Goal: Contribute content: Add original content to the website for others to see

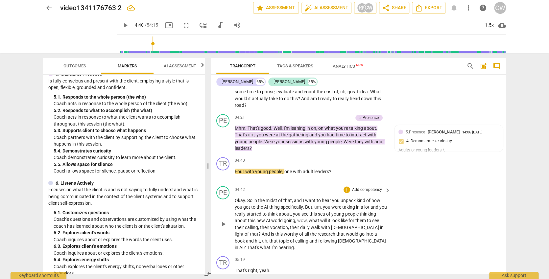
scroll to position [560, 0]
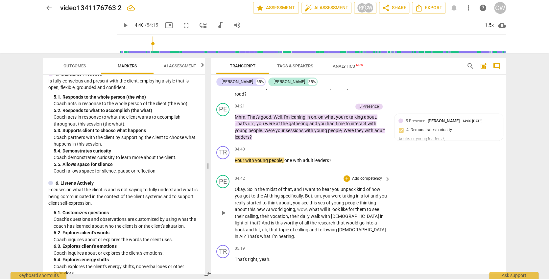
click at [376, 175] on p "Add competency" at bounding box center [366, 178] width 31 height 6
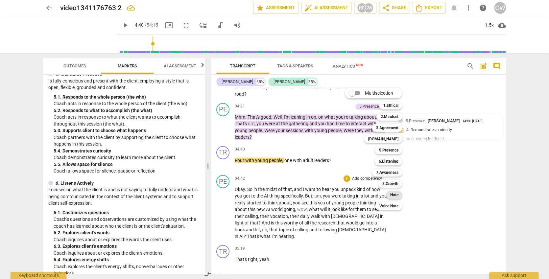
click at [392, 192] on b "Note" at bounding box center [394, 195] width 8 height 8
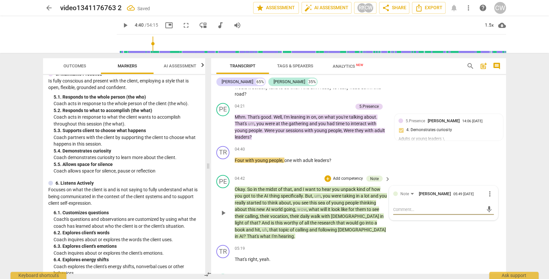
type textarea "S"
type textarea "St"
type textarea "Sta"
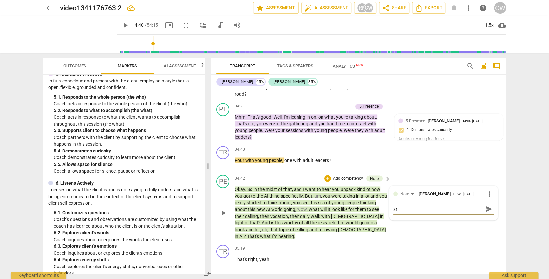
type textarea "Sta"
type textarea "Stac"
type textarea "Stack"
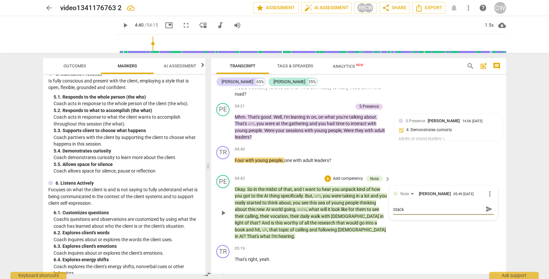
type textarea "Stacke"
type textarea "Stacked"
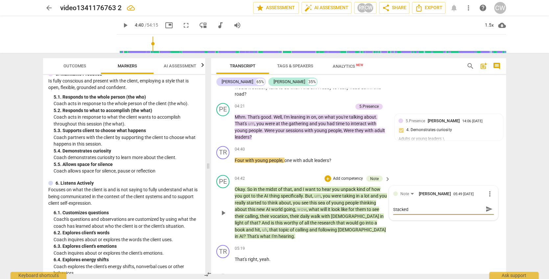
type textarea "Stacked"
type textarea "Stacked Q"
type textarea "Stacked Qu"
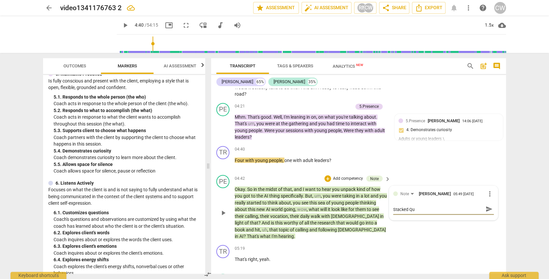
type textarea "Stacked Que"
type textarea "Stacked Ques"
type textarea "Stacked Quest"
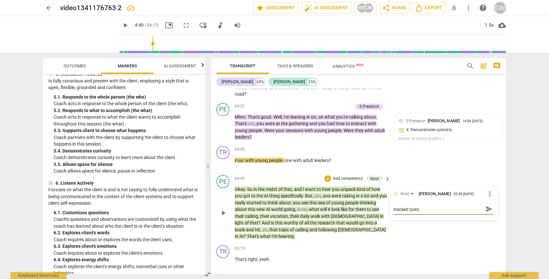
type textarea "Stacked Quest"
type textarea "Stacked Questi"
type textarea "Stacked Questio"
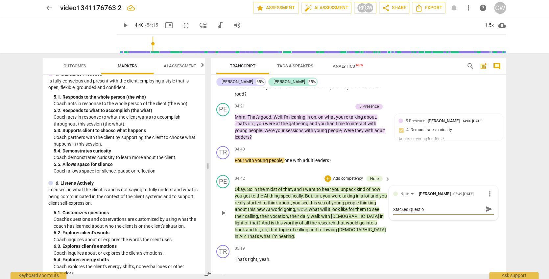
type textarea "Stacked Question"
type textarea "Stacked Questions"
click at [337, 175] on p "Add competency" at bounding box center [347, 178] width 31 height 6
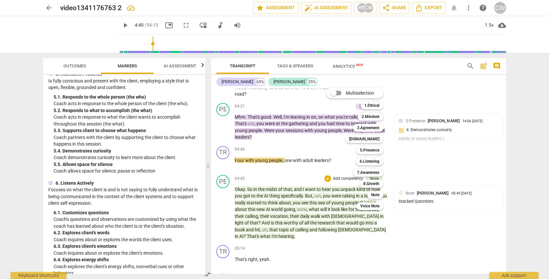
drag, startPoint x: 202, startPoint y: 154, endPoint x: 209, endPoint y: 142, distance: 13.8
click at [209, 142] on div at bounding box center [274, 139] width 549 height 279
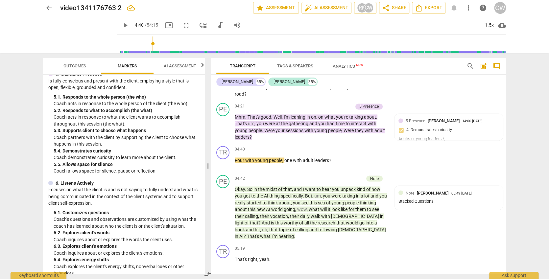
scroll to position [345, 0]
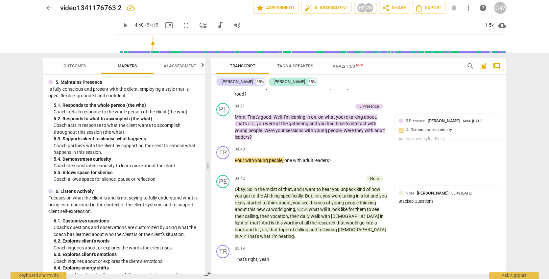
click at [205, 148] on div "ICF PCC Markers (2020) visibility 1. Demonstrates Ethical Practice Understands …" at bounding box center [124, 174] width 162 height 199
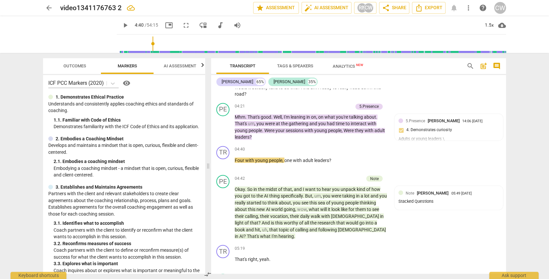
scroll to position [26, 0]
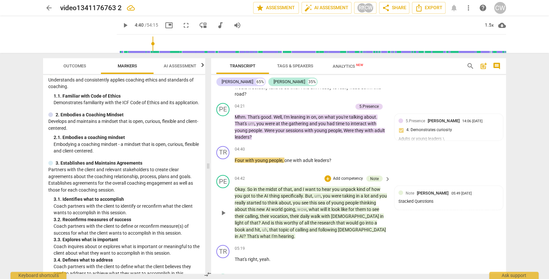
click at [350, 175] on p "Add competency" at bounding box center [347, 178] width 31 height 6
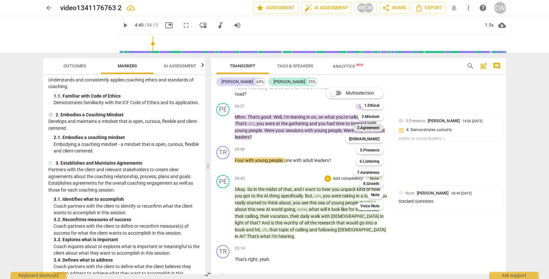
click at [363, 127] on b "3.Agreement" at bounding box center [368, 128] width 22 height 8
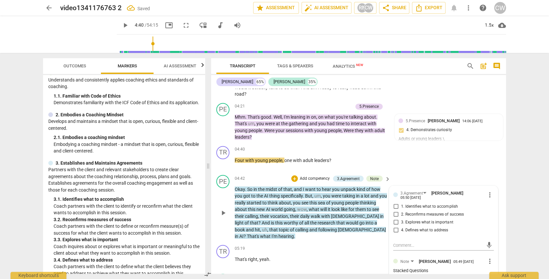
click at [422, 203] on span "1. Identifies what to accomplish" at bounding box center [429, 206] width 57 height 6
click at [401, 202] on input "1. Identifies what to accomplish" at bounding box center [395, 206] width 11 height 8
checkbox input "true"
click at [414, 242] on textarea at bounding box center [438, 245] width 90 height 6
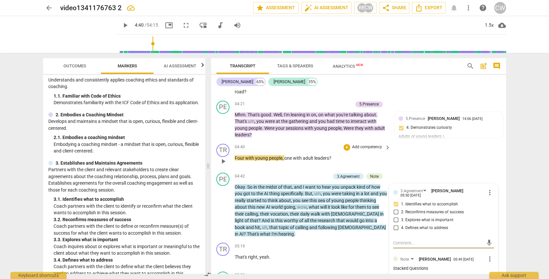
click at [398, 141] on div "TR play_arrow pause 04:40 + Add competency keyboard_arrow_right Four with young…" at bounding box center [358, 155] width 295 height 29
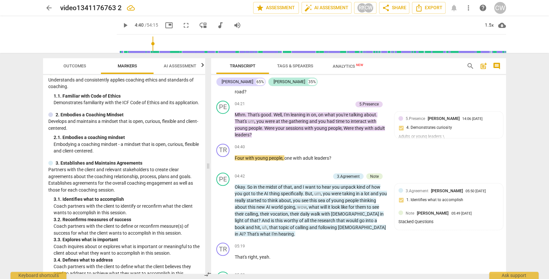
click at [121, 25] on span "play_arrow" at bounding box center [125, 25] width 8 height 8
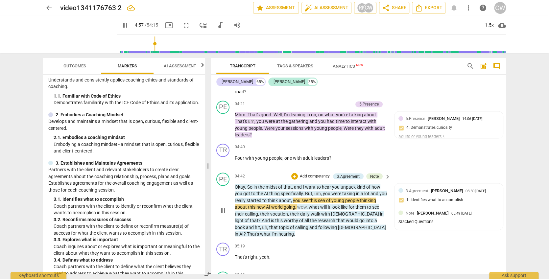
type input "297"
type input "298"
click at [320, 173] on p "Add competency" at bounding box center [314, 176] width 31 height 6
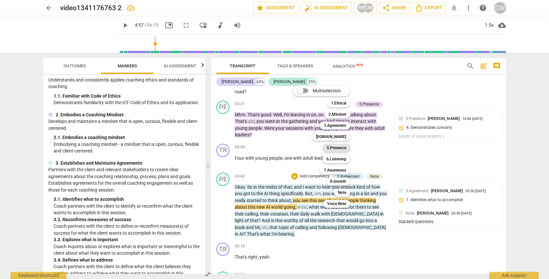
click at [333, 147] on b "5.Presence" at bounding box center [336, 148] width 19 height 8
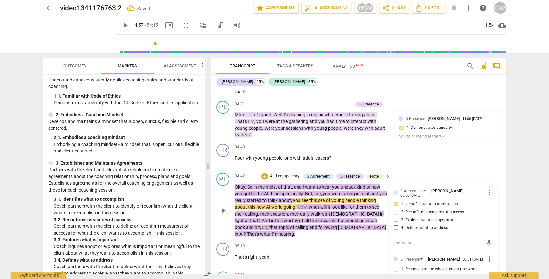
checkbox input "true"
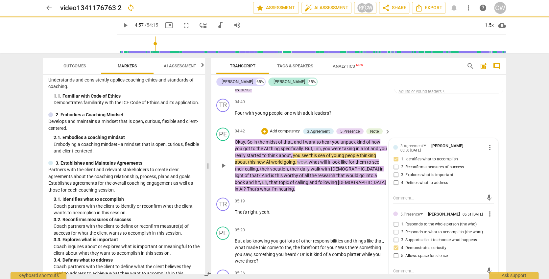
scroll to position [656, 0]
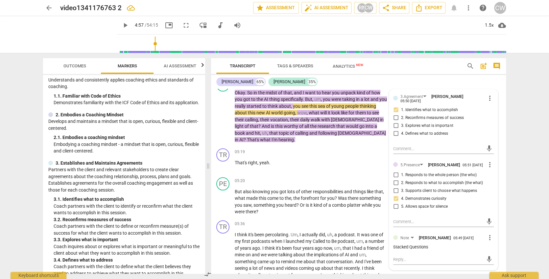
click at [121, 26] on span "play_arrow" at bounding box center [125, 25] width 8 height 8
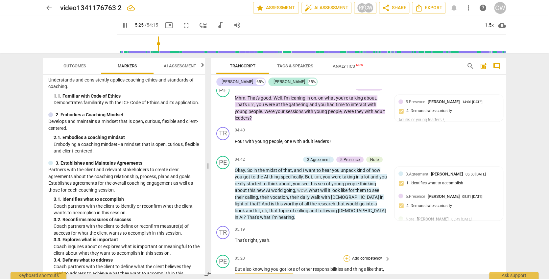
scroll to position [580, 0]
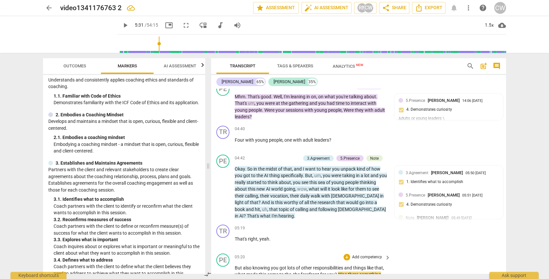
type input "331"
click at [370, 254] on p "Add competency" at bounding box center [366, 257] width 31 height 6
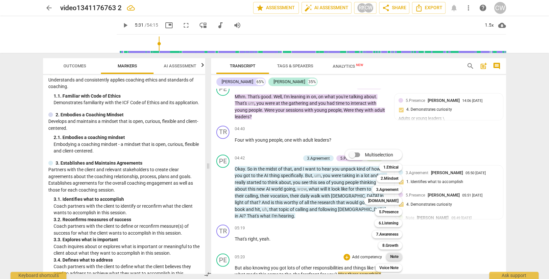
click at [392, 257] on b "Note" at bounding box center [394, 257] width 8 height 8
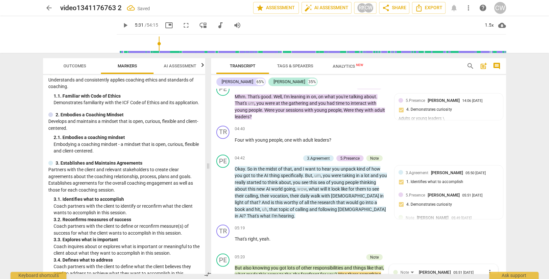
type textarea "S"
type textarea "St"
type textarea "Sta"
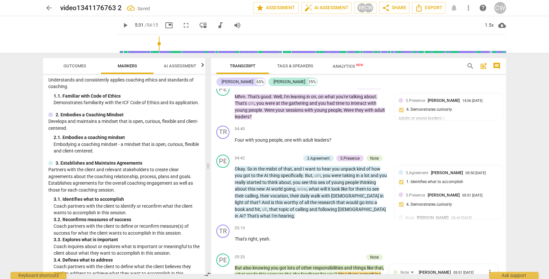
type textarea "Sta"
type textarea "Stac"
type textarea "Stack"
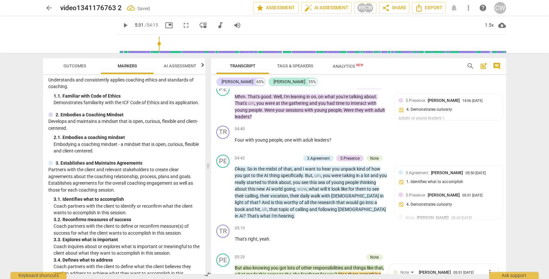
type textarea "Stacke"
type textarea "Stacked"
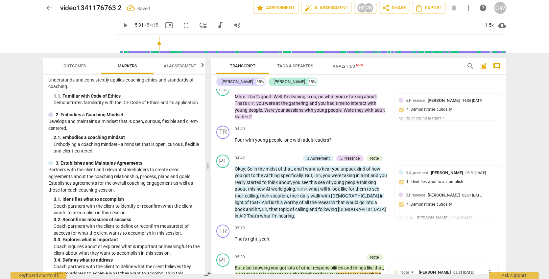
type textarea "Stacked"
type textarea "Stacked q"
type textarea "Stacked qu"
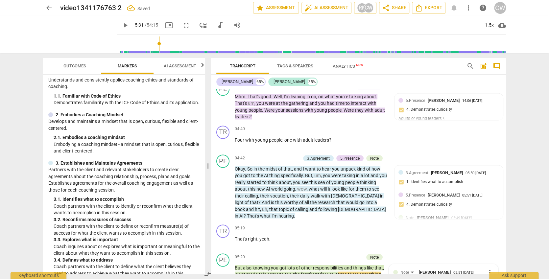
type textarea "Stacked que"
type textarea "Stacked ques"
type textarea "Stacked quest"
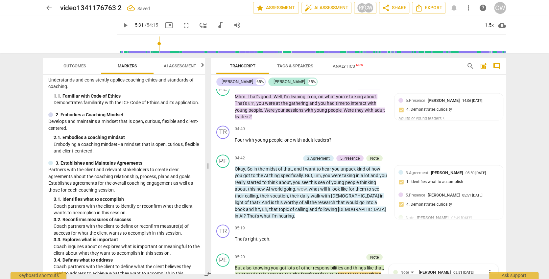
type textarea "Stacked quest"
type textarea "Stacked questi"
type textarea "Stacked questio"
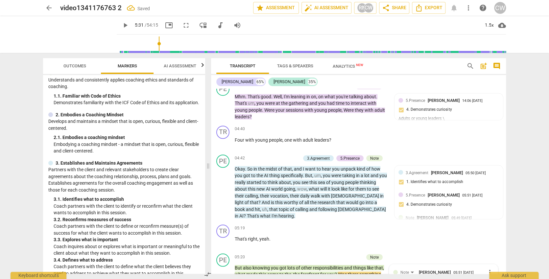
type textarea "Stacked question"
type textarea "Stacked questions"
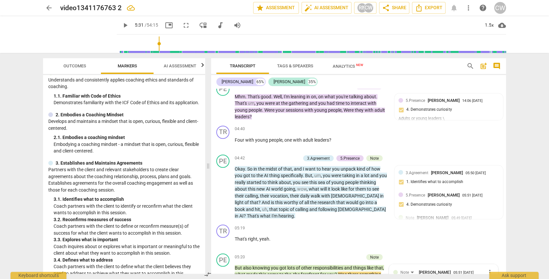
type textarea "Stacked questions"
click at [353, 254] on p "Add competency" at bounding box center [347, 257] width 31 height 6
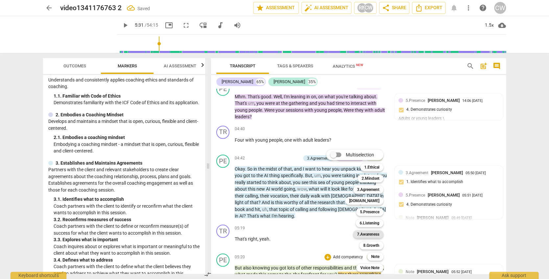
click at [357, 234] on b "7.Awareness" at bounding box center [368, 234] width 22 height 8
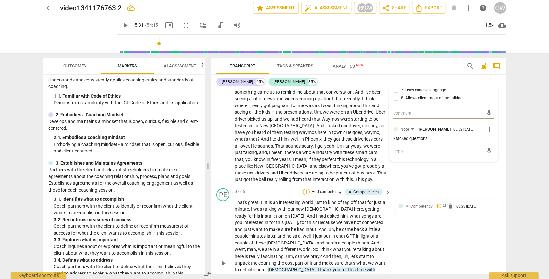
scroll to position [829, 0]
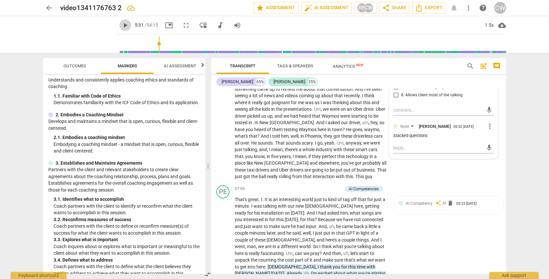
click at [121, 25] on span "play_arrow" at bounding box center [125, 25] width 8 height 8
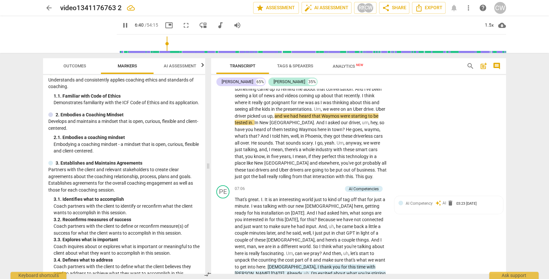
drag, startPoint x: 149, startPoint y: 42, endPoint x: 160, endPoint y: 48, distance: 12.1
click at [160, 48] on input "range" at bounding box center [312, 43] width 386 height 21
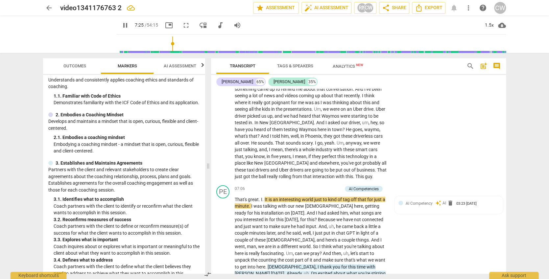
click at [165, 46] on input "range" at bounding box center [312, 43] width 386 height 21
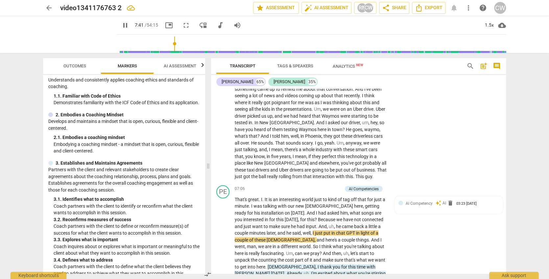
click at [167, 47] on input "range" at bounding box center [312, 43] width 386 height 21
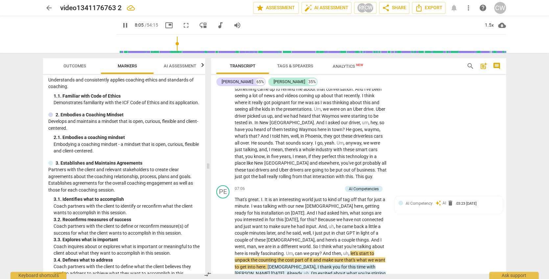
click at [170, 47] on input "range" at bounding box center [312, 43] width 386 height 21
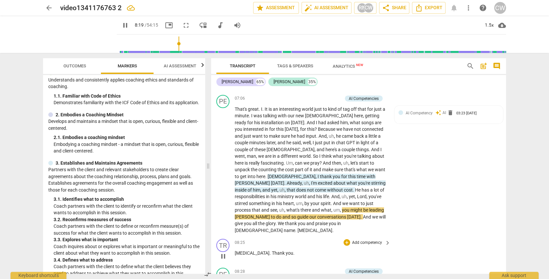
scroll to position [926, 0]
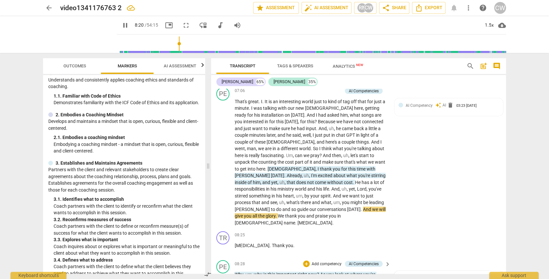
click at [407, 276] on span "AI Competency" at bounding box center [418, 278] width 27 height 5
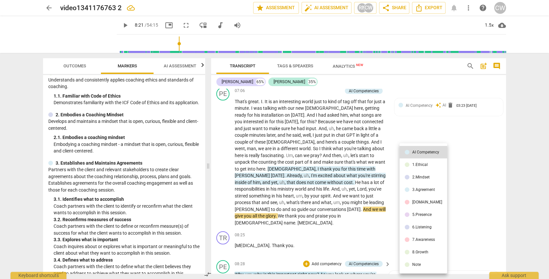
click at [480, 187] on div at bounding box center [274, 139] width 549 height 279
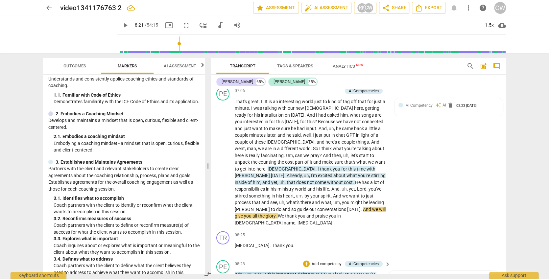
scroll to position [33, 0]
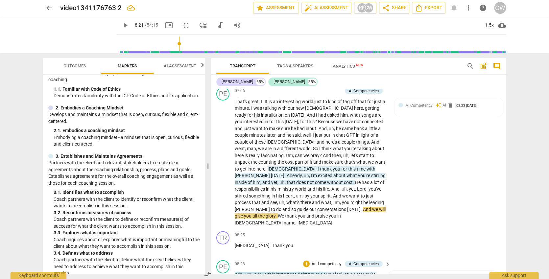
click at [323, 261] on p "Add competency" at bounding box center [326, 264] width 31 height 6
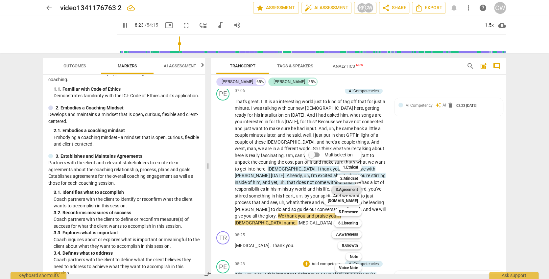
click at [346, 187] on b "3.Agreement" at bounding box center [346, 190] width 22 height 8
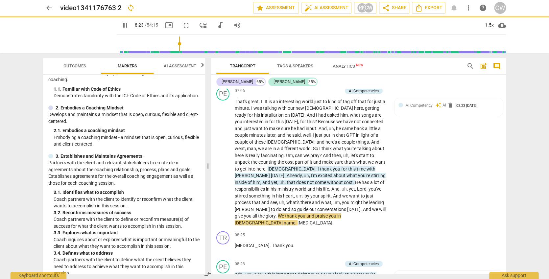
type input "504"
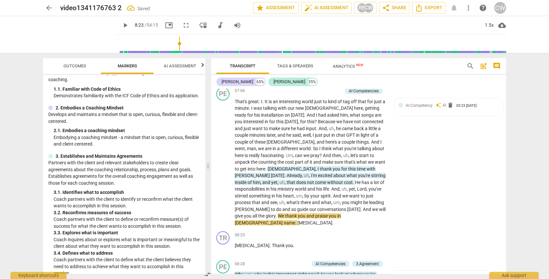
scroll to position [1025, 0]
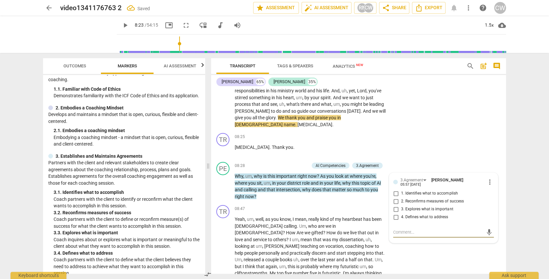
click at [407, 206] on span "3. Explores what is important" at bounding box center [427, 209] width 52 height 6
click at [401, 205] on input "3. Explores what is important" at bounding box center [395, 209] width 11 height 8
checkbox input "true"
click at [431, 202] on div "TR play_arrow pause 08:47 + Add competency keyboard_arrow_right Yeah , um , wel…" at bounding box center [358, 281] width 295 height 158
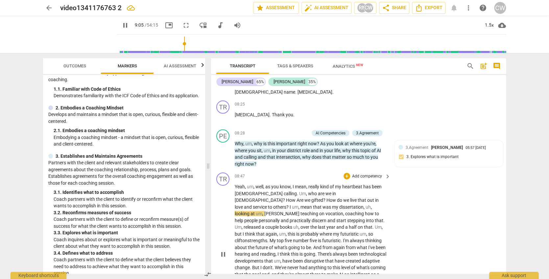
scroll to position [1060, 0]
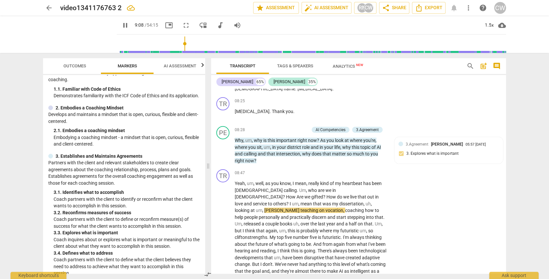
click at [180, 45] on input "range" at bounding box center [312, 43] width 386 height 21
click at [185, 45] on input "range" at bounding box center [312, 43] width 386 height 21
click at [188, 46] on input "range" at bounding box center [312, 43] width 386 height 21
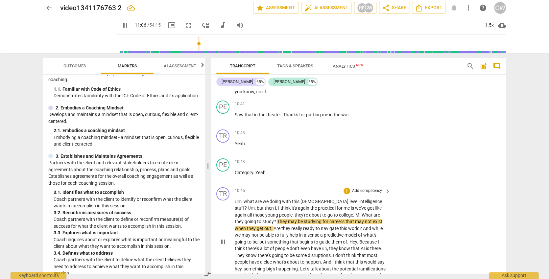
scroll to position [1309, 0]
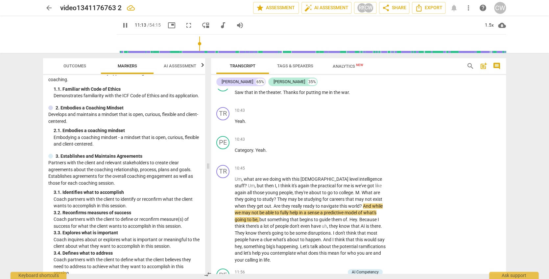
click at [121, 24] on span "pause" at bounding box center [125, 25] width 8 height 8
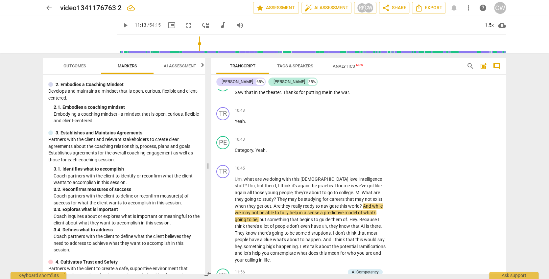
scroll to position [73, 0]
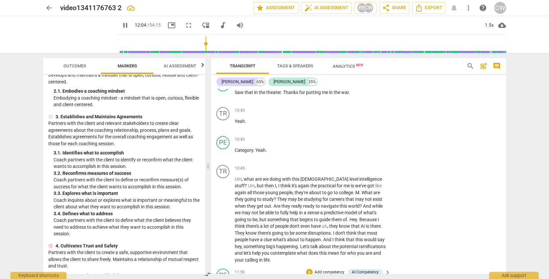
type input "725"
click at [337, 269] on p "Add competency" at bounding box center [329, 272] width 31 height 6
click at [355, 218] on b "6.Listening" at bounding box center [351, 220] width 20 height 8
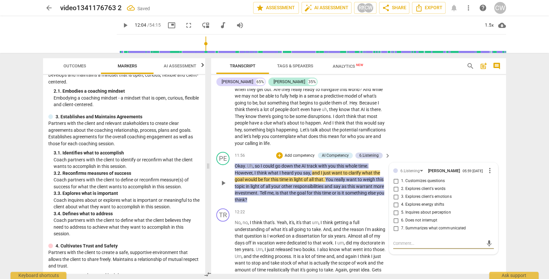
click at [435, 225] on span "7. Summarizes what communicated" at bounding box center [433, 228] width 64 height 6
click at [401, 224] on input "7. Summarizes what communicated" at bounding box center [395, 228] width 11 height 8
checkbox input "true"
click at [412, 240] on textarea at bounding box center [438, 243] width 90 height 6
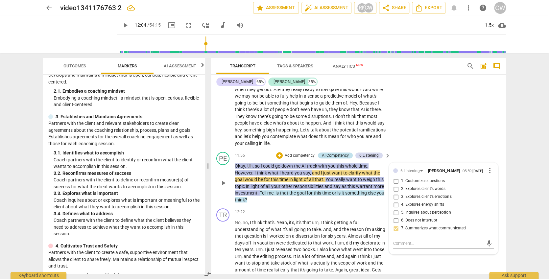
click at [323, 152] on div "AI Competency" at bounding box center [335, 155] width 27 height 6
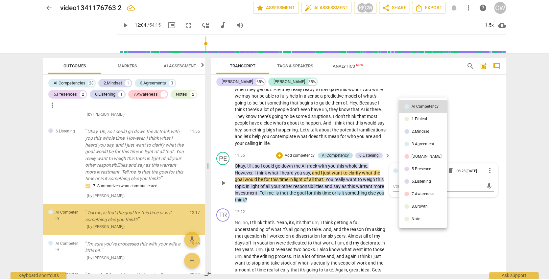
scroll to position [834, 0]
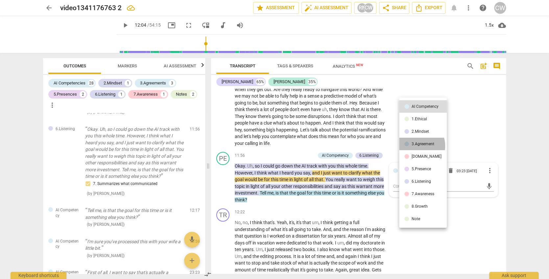
click at [415, 146] on div "3.Agreement" at bounding box center [422, 144] width 23 height 4
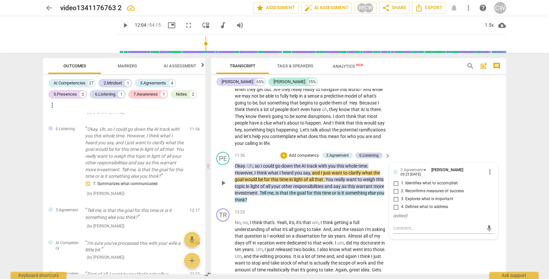
click at [415, 188] on span "2. Reconfirms measures of success" at bounding box center [432, 191] width 62 height 6
click at [401, 187] on input "2. Reconfirms measures of success" at bounding box center [395, 191] width 11 height 8
checkbox input "true"
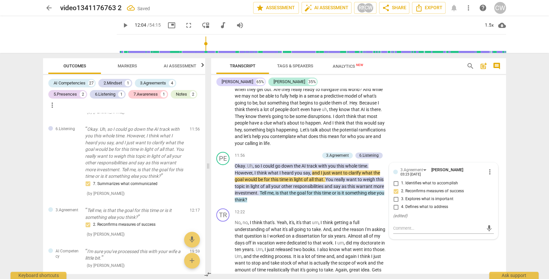
click at [121, 26] on span "play_arrow" at bounding box center [125, 25] width 8 height 8
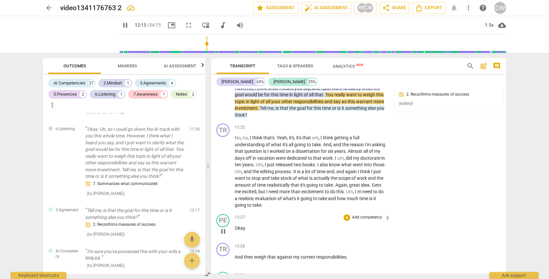
scroll to position [1512, 0]
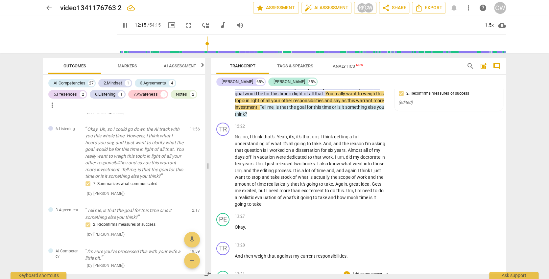
click at [121, 25] on span "play_arrow" at bounding box center [125, 25] width 8 height 8
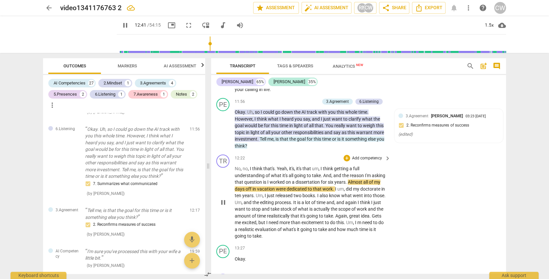
scroll to position [1495, 0]
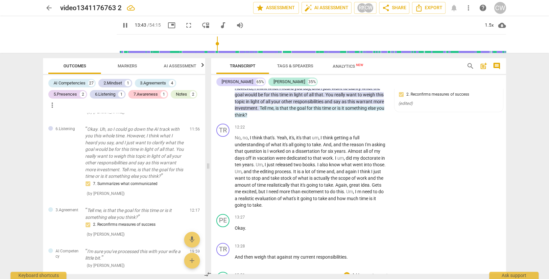
scroll to position [1512, 0]
type input "831"
click at [362, 271] on p "Add competency" at bounding box center [366, 274] width 31 height 6
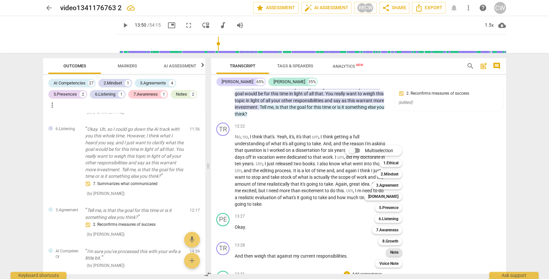
click at [392, 249] on b "Note" at bounding box center [394, 252] width 8 height 8
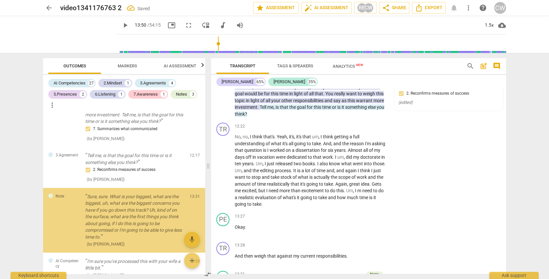
scroll to position [891, 0]
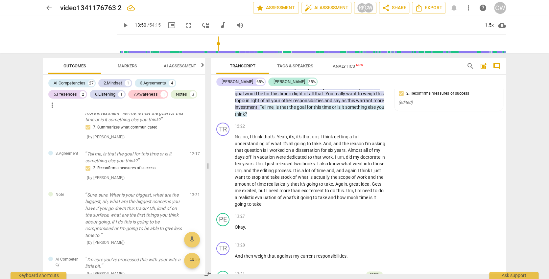
type textarea "M"
type textarea "Mo"
type textarea "Mor"
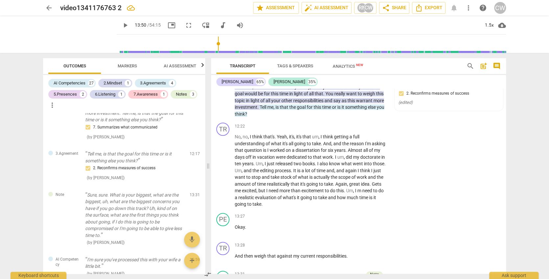
type textarea "Mor"
type textarea "More"
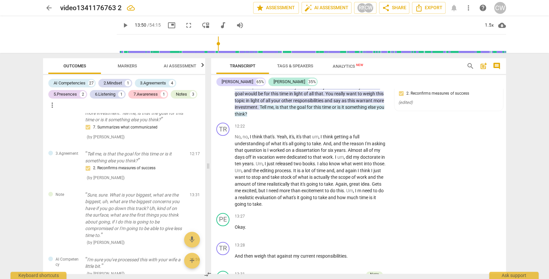
type textarea "More s"
type textarea "More st"
type textarea "More sta"
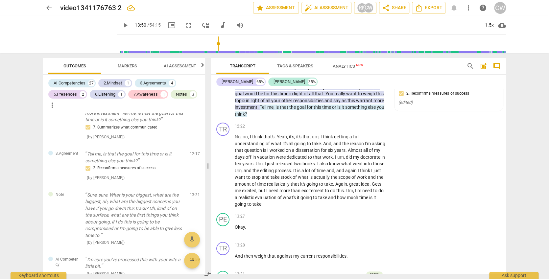
type textarea "More sta"
type textarea "More stac"
type textarea "More stack"
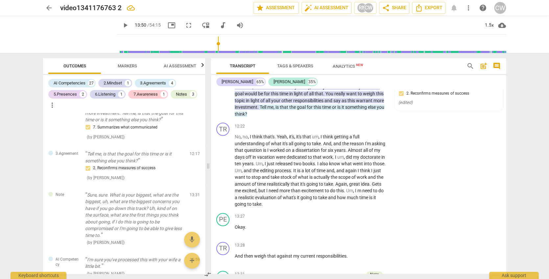
type textarea "More stacke"
type textarea "More stacked"
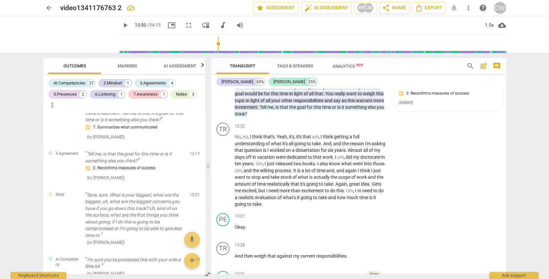
type textarea "More stacked"
type textarea "More stacked q"
type textarea "More stacked qu"
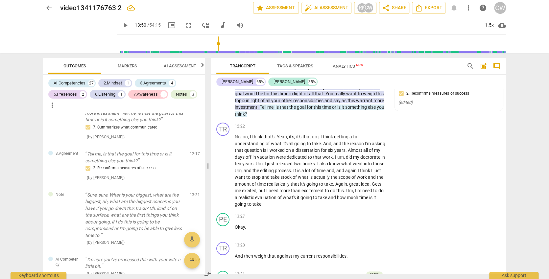
type textarea "More stacked que"
type textarea "More stacked ques"
type textarea "More stacked quest"
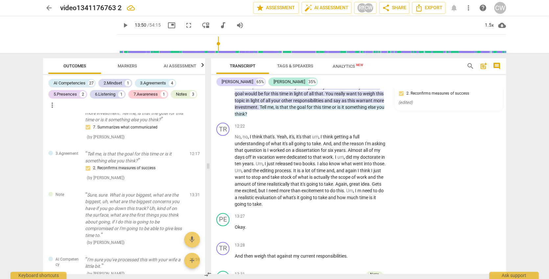
type textarea "More stacked quest"
type textarea "More stacked questi"
type textarea "More stacked questio"
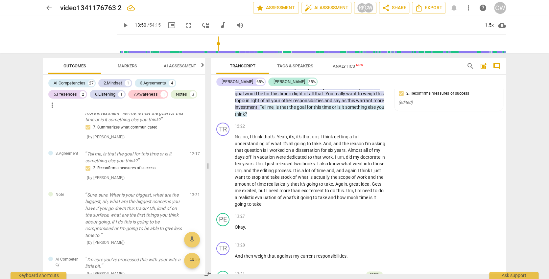
type textarea "More stacked question"
type textarea "More stacked questions"
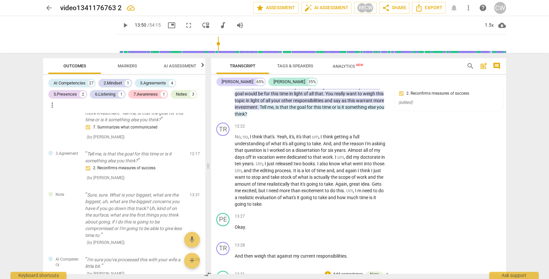
type textarea "More stacked questions"
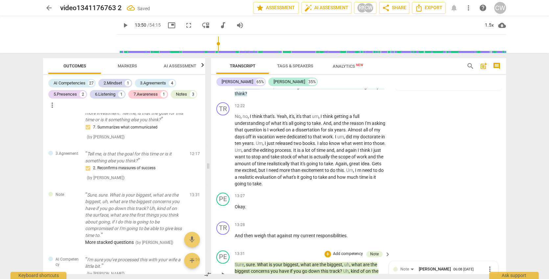
scroll to position [1535, 0]
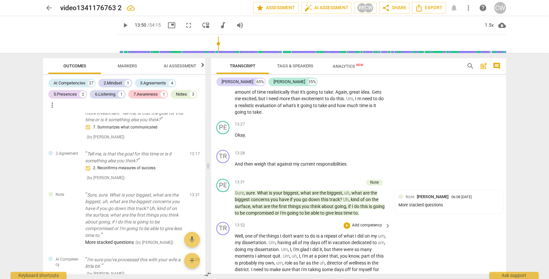
scroll to position [1657, 0]
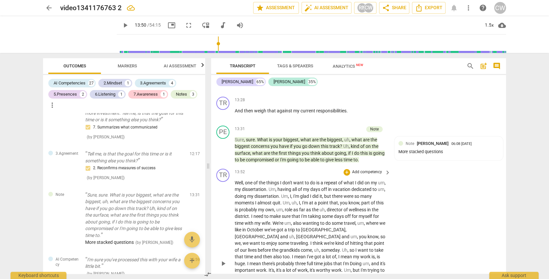
click at [222, 260] on span "play_arrow" at bounding box center [223, 264] width 8 height 8
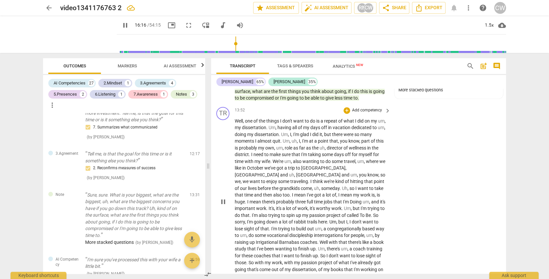
scroll to position [1721, 0]
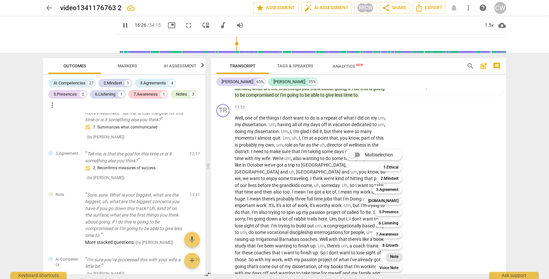
click at [393, 257] on b "Note" at bounding box center [394, 257] width 8 height 8
type input "987"
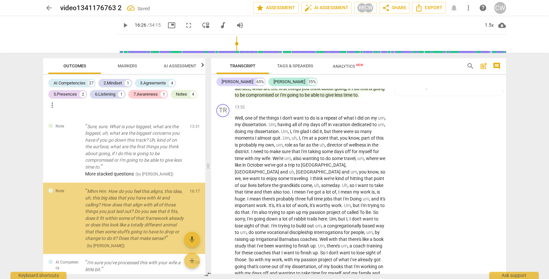
scroll to position [961, 0]
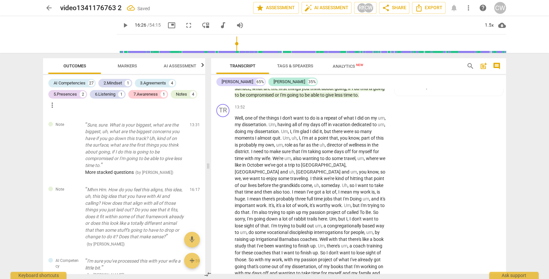
type textarea "S"
type textarea "St"
type textarea "Sta"
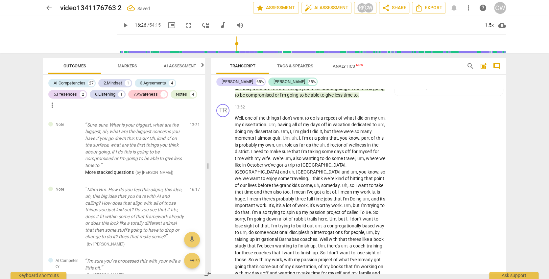
type textarea "Sta"
type textarea "Stac"
type textarea "Stack"
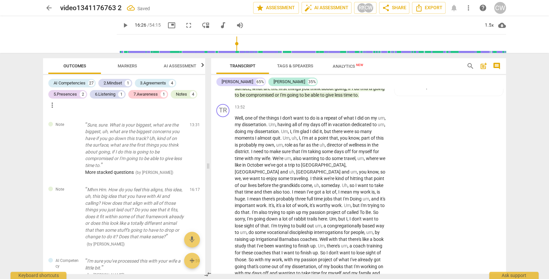
type textarea "Stacke"
type textarea "Stacked"
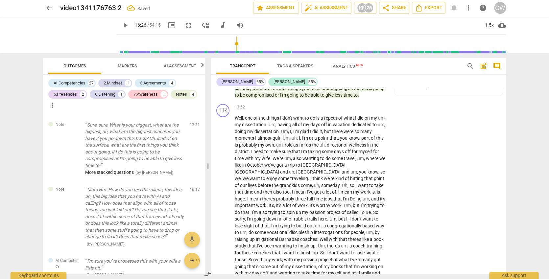
type textarea "Stacked"
type textarea "Stacked q"
type textarea "Stacked qu"
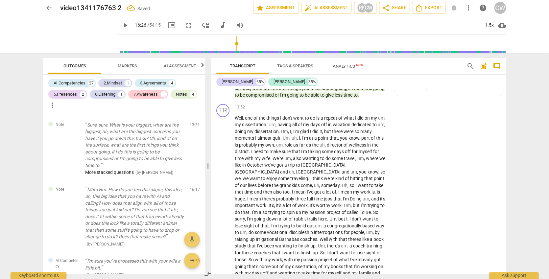
type textarea "Stacked que"
type textarea "Stacked ques"
type textarea "Stacked quest"
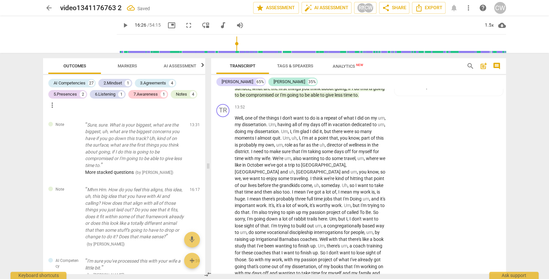
type textarea "Stacked quest"
type textarea "Stacked questi"
type textarea "Stacked questio"
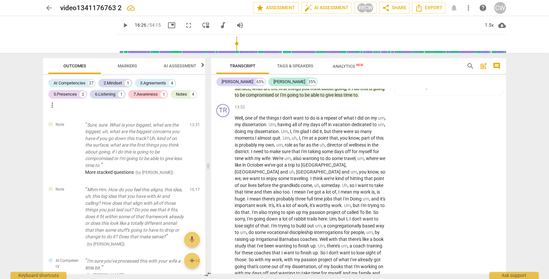
type textarea "Stacked question"
type textarea "Stacked questions"
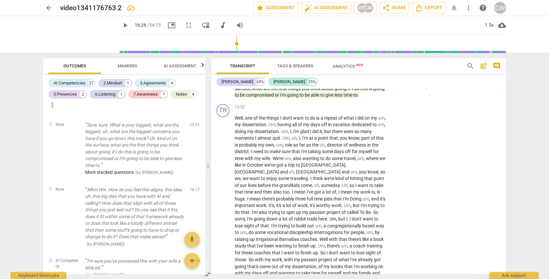
type textarea "Stacked questions"
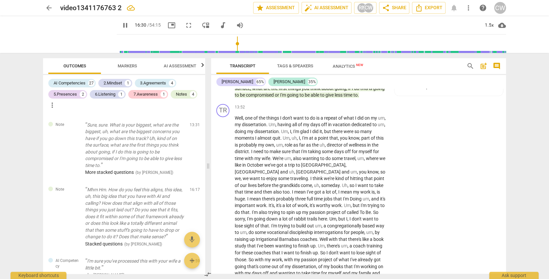
type input "991"
click at [374, 212] on b "5.Presence" at bounding box center [369, 212] width 19 height 8
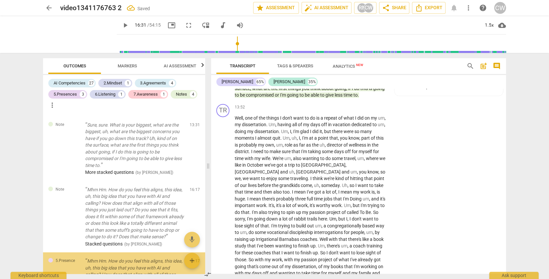
scroll to position [1834, 0]
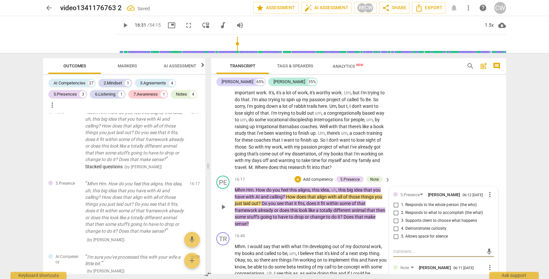
click at [426, 210] on span "2. Responds to what to accomplish (the what)" at bounding box center [441, 213] width 81 height 6
click at [401, 209] on input "2. Responds to what to accomplish (the what)" at bounding box center [395, 213] width 11 height 8
checkbox input "true"
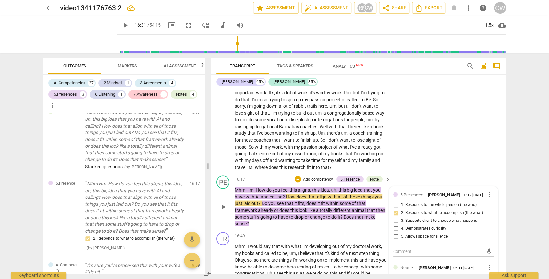
click at [226, 203] on span "play_arrow" at bounding box center [223, 207] width 8 height 8
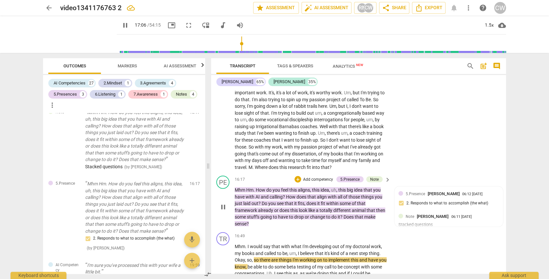
click at [307, 176] on p "Add competency" at bounding box center [317, 179] width 31 height 6
click at [308, 108] on div "Multiselection m 1.Ethical 1 2.Mindset 2 3.Agreement 3 [DOMAIN_NAME] 4 5.Presen…" at bounding box center [329, 106] width 72 height 125
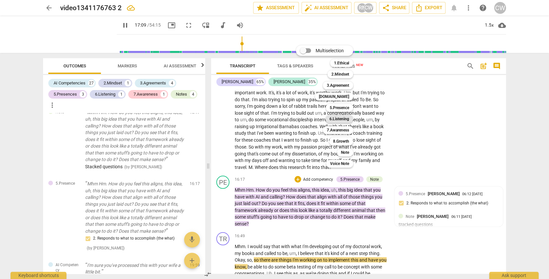
click at [333, 119] on b "6.Listening" at bounding box center [339, 119] width 20 height 8
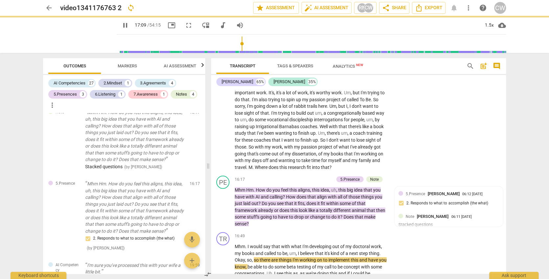
type input "1030"
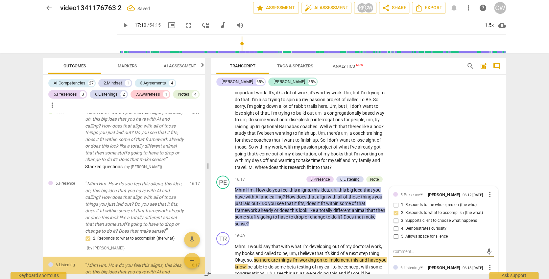
scroll to position [1125, 0]
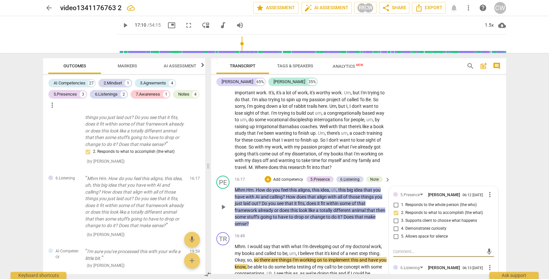
click at [423, 275] on span "1. Customizes questions" at bounding box center [423, 278] width 44 height 6
click at [401, 274] on input "1. Customizes questions" at bounding box center [395, 278] width 11 height 8
checkbox input "true"
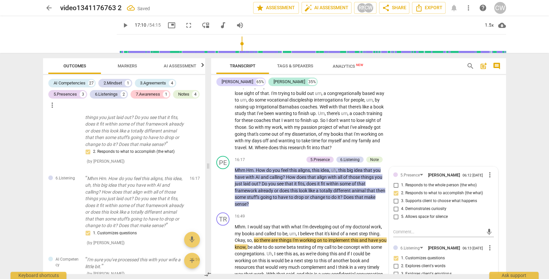
scroll to position [1896, 0]
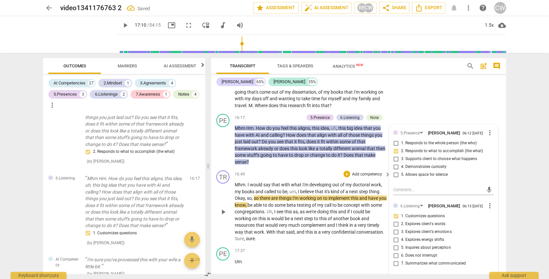
click at [223, 208] on span "play_arrow" at bounding box center [223, 212] width 8 height 8
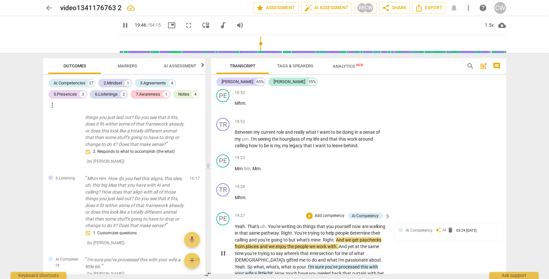
scroll to position [2204, 0]
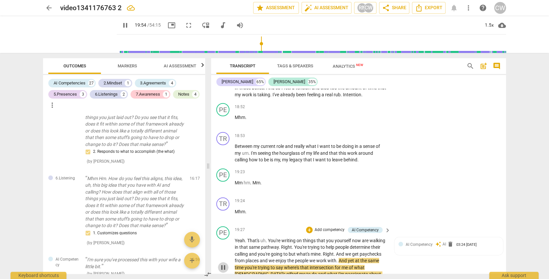
click at [224, 263] on span "pause" at bounding box center [223, 267] width 8 height 8
type input "1195"
click at [320, 227] on p "Add competency" at bounding box center [329, 230] width 31 height 6
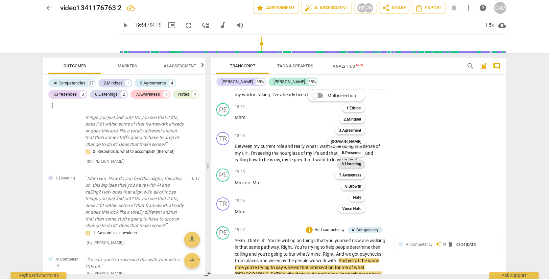
click at [348, 162] on b "6.Listening" at bounding box center [351, 164] width 20 height 8
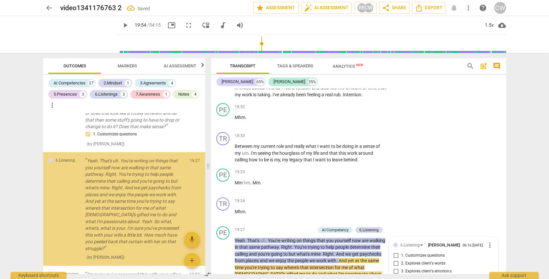
scroll to position [1224, 0]
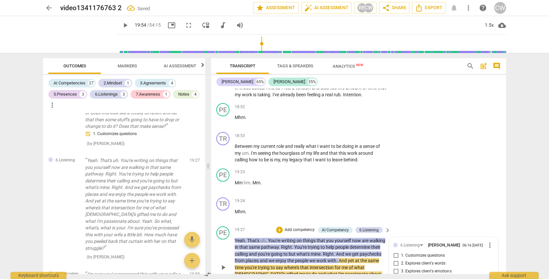
checkbox input "true"
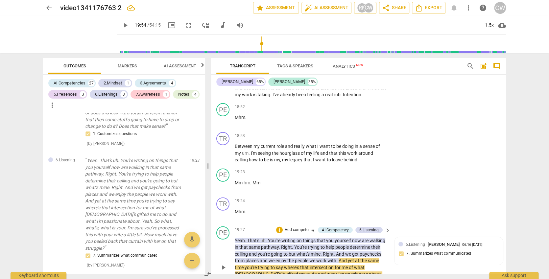
click at [217, 226] on div "PE play_arrow pause" at bounding box center [225, 262] width 18 height 72
click at [229, 239] on div "play_arrow pause" at bounding box center [226, 267] width 17 height 57
click at [224, 263] on span "play_arrow" at bounding box center [223, 267] width 8 height 8
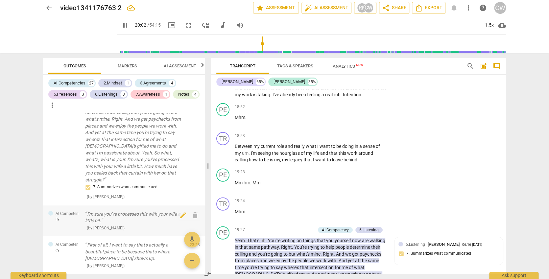
scroll to position [1320, 0]
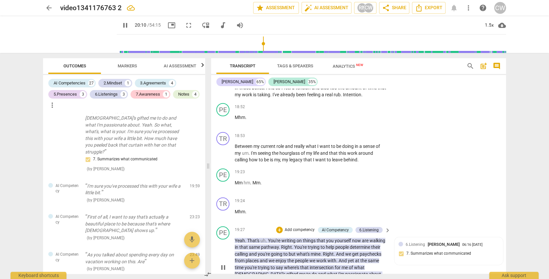
click at [223, 263] on span "pause" at bounding box center [223, 267] width 8 height 8
click at [221, 263] on span "play_arrow" at bounding box center [223, 267] width 8 height 8
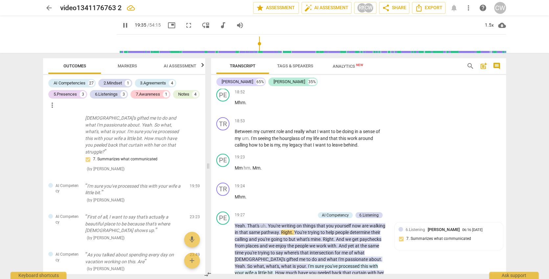
scroll to position [2261, 0]
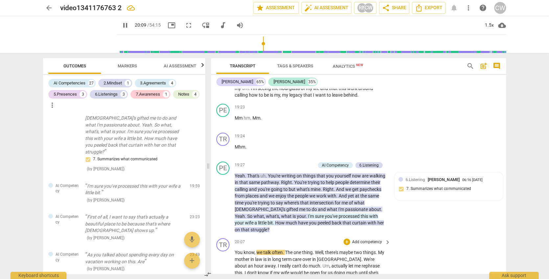
scroll to position [2288, 0]
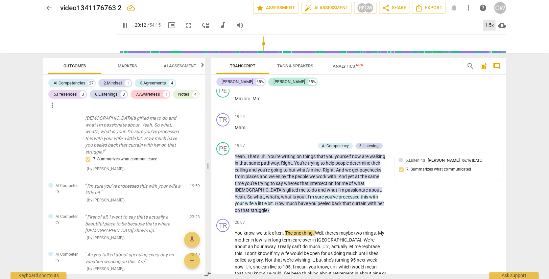
click at [488, 25] on div "1.5x" at bounding box center [489, 25] width 12 height 11
click at [491, 77] on li "2x" at bounding box center [494, 76] width 22 height 12
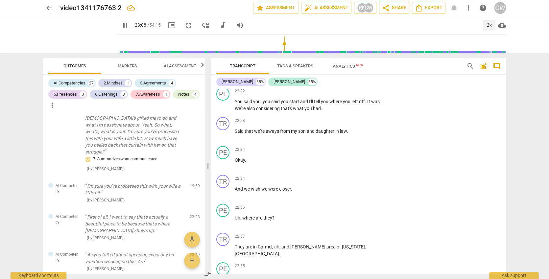
scroll to position [2888, 0]
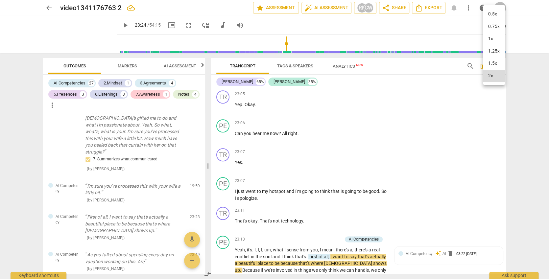
type input "1404"
click at [366, 139] on div at bounding box center [274, 139] width 549 height 279
click at [329, 237] on p "Add competency" at bounding box center [326, 240] width 31 height 6
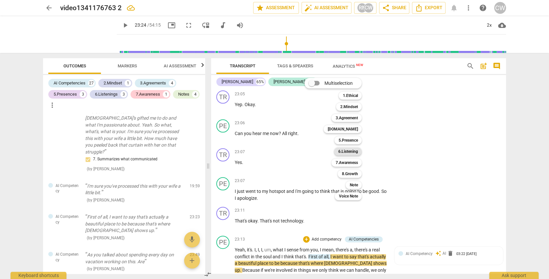
click at [343, 150] on b "6.Listening" at bounding box center [348, 152] width 20 height 8
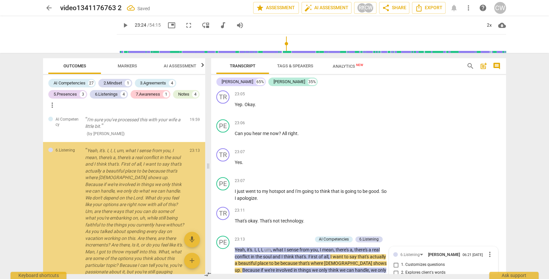
scroll to position [1387, 0]
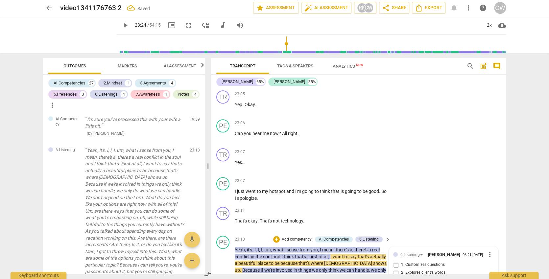
click at [422, 278] on span "3. Explores client's emotions" at bounding box center [426, 281] width 50 height 6
click at [401, 277] on input "3. Explores client's emotions" at bounding box center [395, 281] width 11 height 8
checkbox input "true"
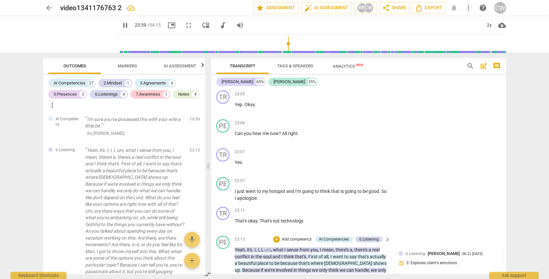
type input "1421"
click at [283, 237] on p "Add competency" at bounding box center [296, 240] width 31 height 6
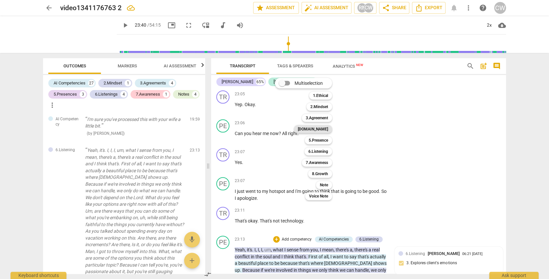
click at [320, 129] on b "[DOMAIN_NAME]" at bounding box center [313, 129] width 30 height 8
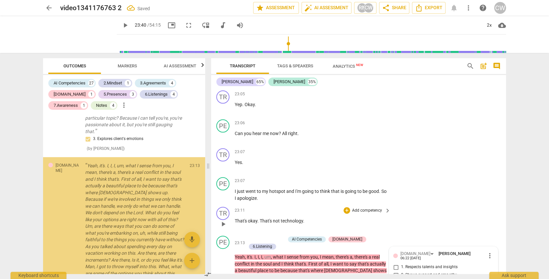
scroll to position [1539, 0]
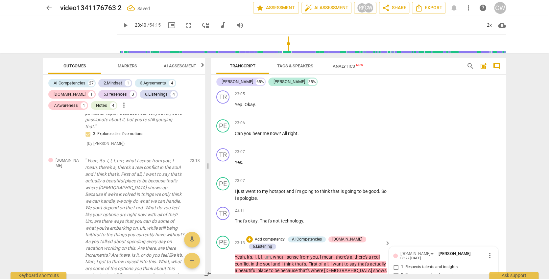
click at [416, 272] on span "2. Shows support and empathy" at bounding box center [429, 275] width 56 height 6
click at [401, 271] on input "2. Shows support and empathy" at bounding box center [395, 275] width 11 height 8
checkbox input "true"
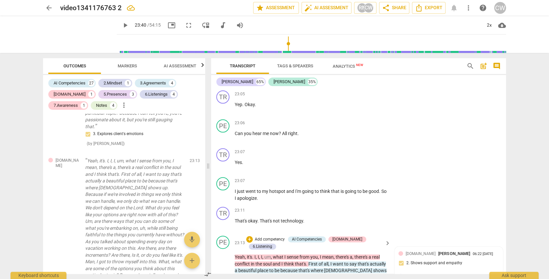
click at [277, 237] on p "Add competency" at bounding box center [269, 240] width 31 height 6
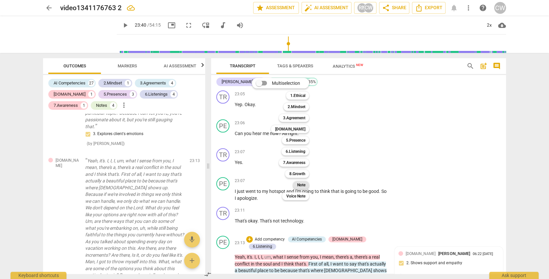
click at [298, 184] on b "Note" at bounding box center [301, 185] width 8 height 8
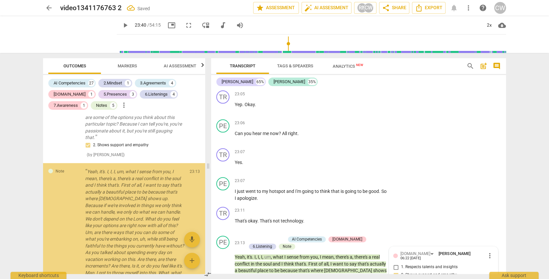
scroll to position [1691, 0]
type textarea "S"
type textarea "St"
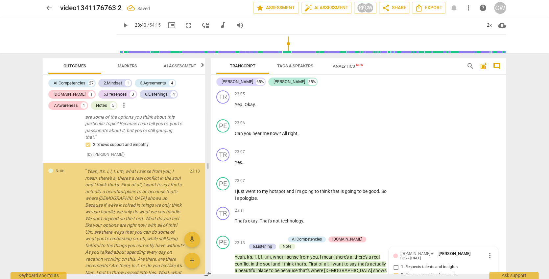
type textarea "Sta"
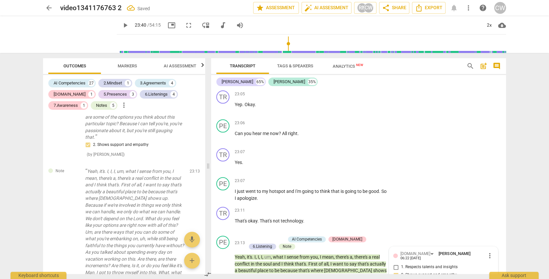
type textarea "Stac"
type textarea "Stack"
type textarea "Stacke"
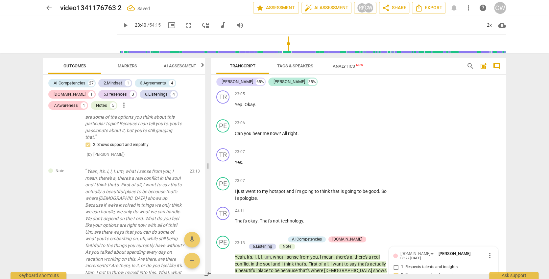
type textarea "Stacke"
type textarea "Stacked"
click at [277, 237] on p "Add competency" at bounding box center [269, 240] width 31 height 6
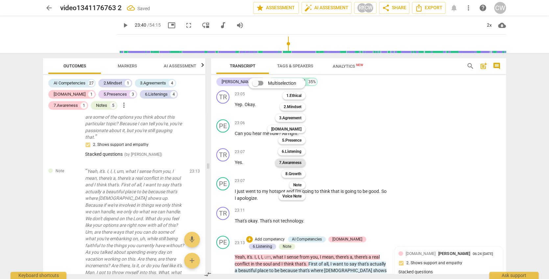
click at [298, 161] on b "7.Awareness" at bounding box center [290, 163] width 22 height 8
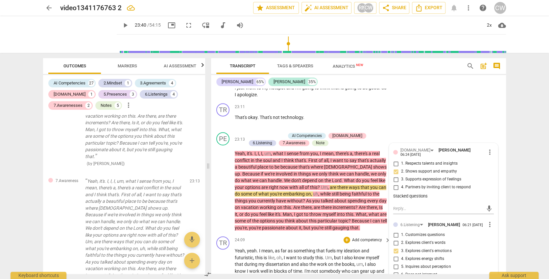
scroll to position [3040, 0]
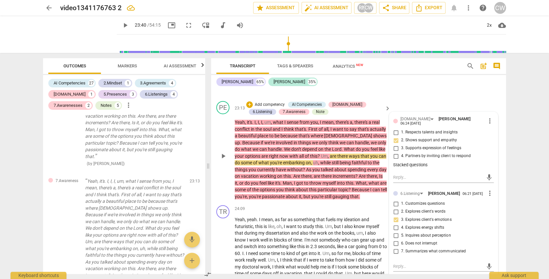
scroll to position [2850, 0]
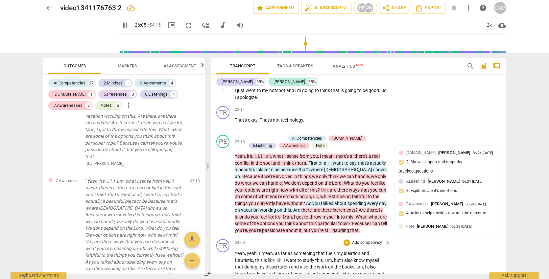
scroll to position [3179, 0]
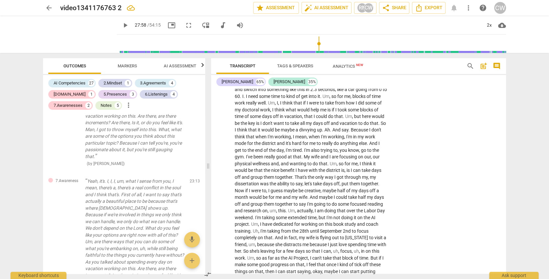
click at [359, 203] on b "6.Listening" at bounding box center [351, 201] width 20 height 8
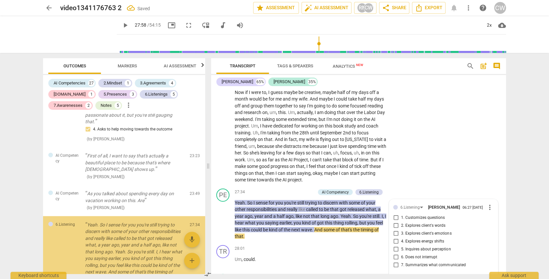
scroll to position [2021, 0]
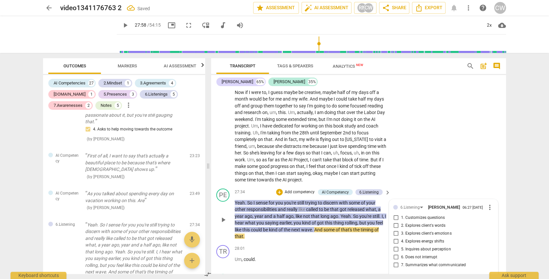
click at [418, 262] on span "7. Summarizes what communicated" at bounding box center [433, 265] width 64 height 6
click at [401, 261] on input "7. Summarizes what communicated" at bounding box center [395, 265] width 11 height 8
click at [222, 259] on span "play_arrow" at bounding box center [223, 263] width 8 height 8
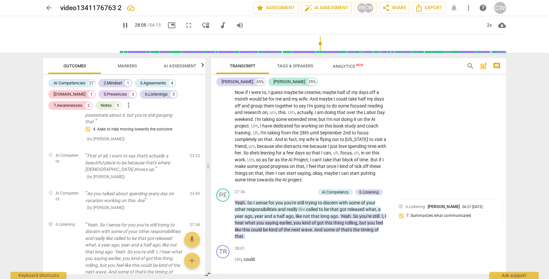
click at [362, 275] on p "Add competency" at bounding box center [366, 278] width 31 height 6
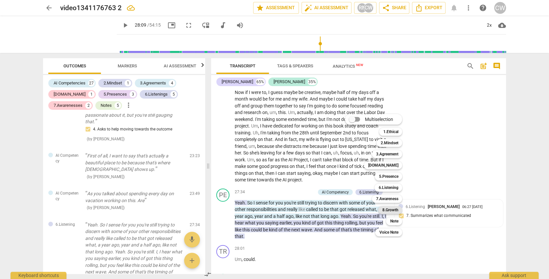
click at [393, 210] on b "8.Growth" at bounding box center [390, 210] width 16 height 8
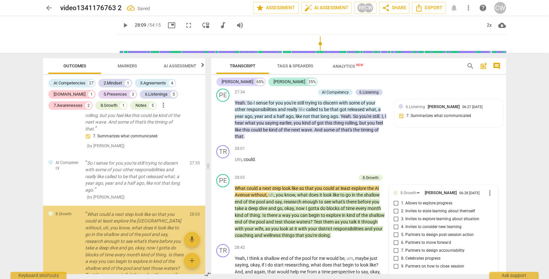
scroll to position [2171, 0]
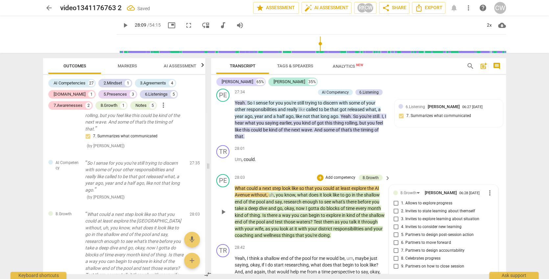
click at [426, 240] on span "6. Partners to move forward" at bounding box center [426, 243] width 50 height 6
click at [401, 239] on input "6. Partners to move forward" at bounding box center [395, 243] width 11 height 8
click at [223, 208] on span "play_arrow" at bounding box center [223, 212] width 8 height 8
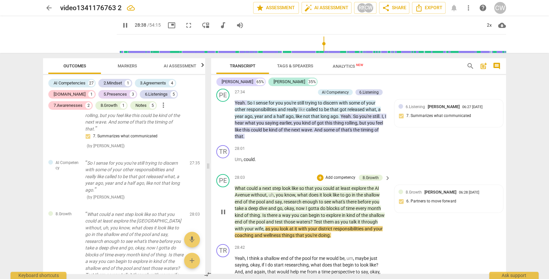
click at [222, 208] on span "pause" at bounding box center [223, 212] width 8 height 8
click at [471, 189] on div "8.Growth [PERSON_NAME] 06:28 [DATE] 6. Partners to move forward" at bounding box center [448, 199] width 101 height 20
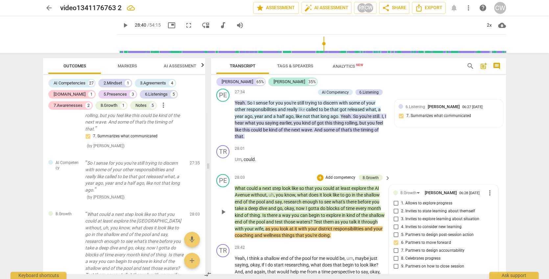
click at [430, 216] on span "3. Invites to explore learning about situation" at bounding box center [440, 219] width 78 height 6
click at [401, 215] on input "3. Invites to explore learning about situation" at bounding box center [395, 219] width 11 height 8
click at [411, 240] on span "6. Partners to move forward" at bounding box center [426, 243] width 50 height 6
click at [401, 239] on input "6. Partners to move forward" at bounding box center [395, 243] width 11 height 8
click at [395, 239] on input "6. Partners to move forward" at bounding box center [395, 243] width 11 height 8
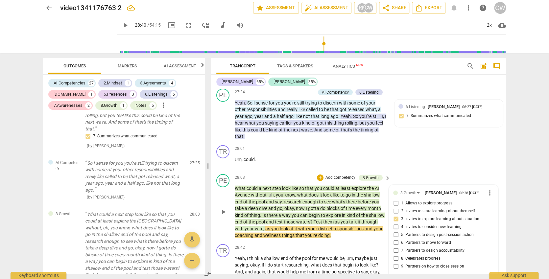
click at [339, 185] on p "What could a next step look like so that you could at least explore the [GEOGRA…" at bounding box center [311, 212] width 152 height 54
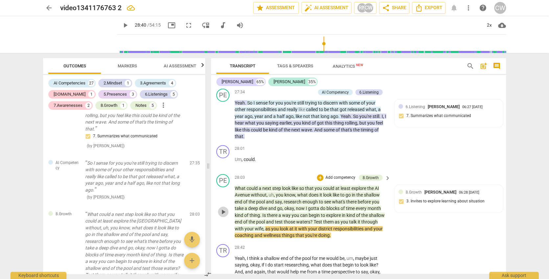
click at [225, 208] on span "play_arrow" at bounding box center [223, 212] width 8 height 8
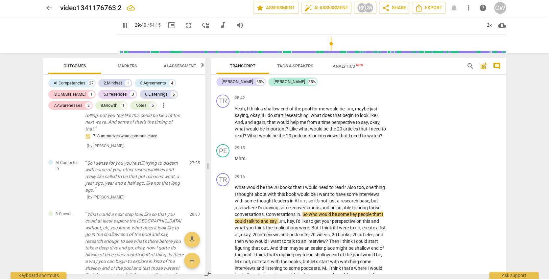
scroll to position [3532, 0]
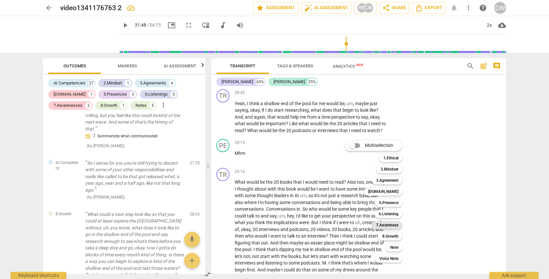
click at [382, 226] on b "7.Awareness" at bounding box center [386, 225] width 22 height 8
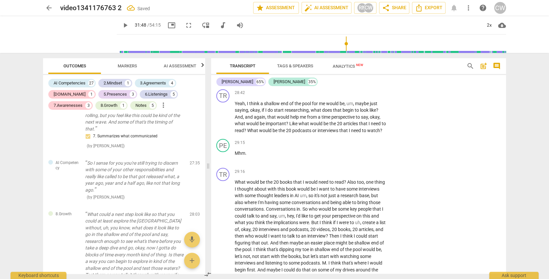
scroll to position [2283, 0]
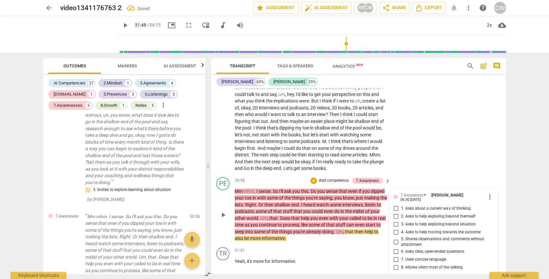
click at [424, 206] on span "1. Asks about a current way of thinking" at bounding box center [435, 209] width 69 height 6
click at [401, 205] on input "1. Asks about a current way of thinking" at bounding box center [395, 209] width 11 height 8
click at [225, 211] on span "play_arrow" at bounding box center [223, 215] width 8 height 8
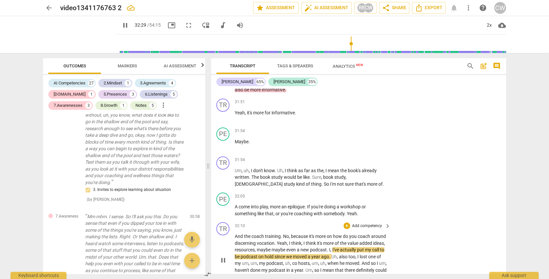
scroll to position [3808, 0]
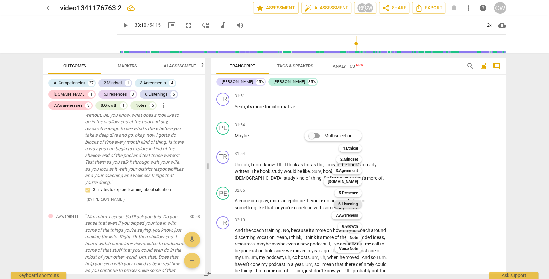
click at [346, 203] on b "6.Listening" at bounding box center [348, 204] width 20 height 8
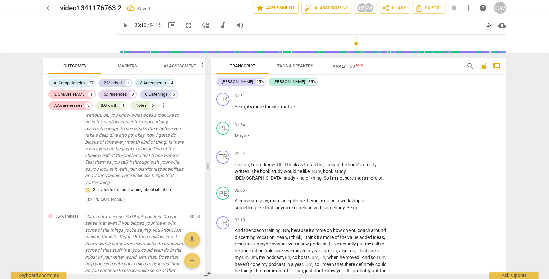
scroll to position [2393, 0]
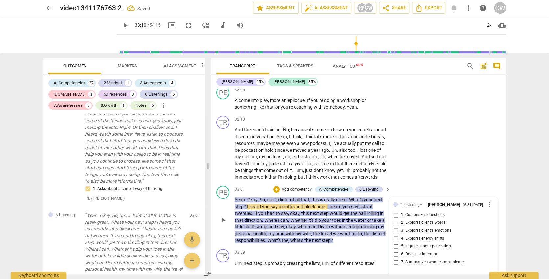
click at [425, 259] on span "7. Summarizes what communicated" at bounding box center [433, 262] width 64 height 6
click at [401, 258] on input "7. Summarizes what communicated" at bounding box center [395, 262] width 11 height 8
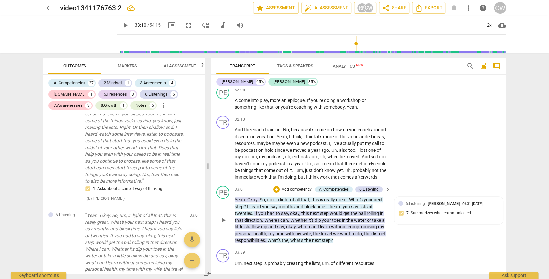
click at [308, 187] on p "Add competency" at bounding box center [296, 190] width 31 height 6
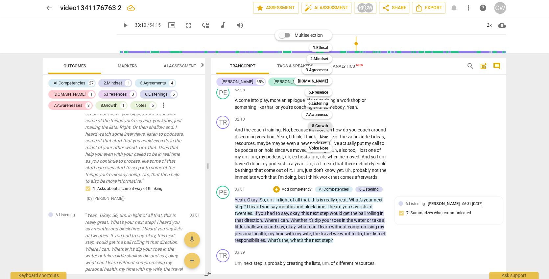
click at [324, 123] on b "8.Growth" at bounding box center [320, 126] width 16 height 8
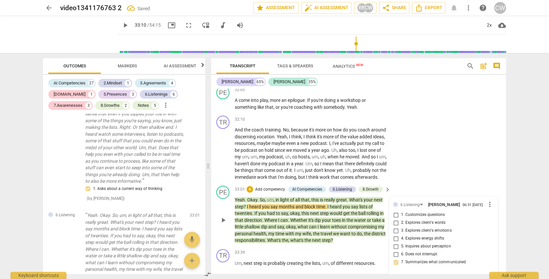
scroll to position [2499, 0]
click at [223, 216] on span "play_arrow" at bounding box center [223, 220] width 8 height 8
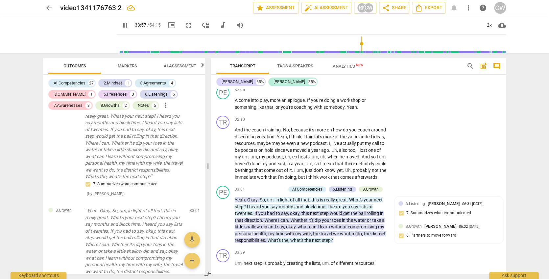
click at [362, 279] on p "Add competency" at bounding box center [366, 282] width 31 height 6
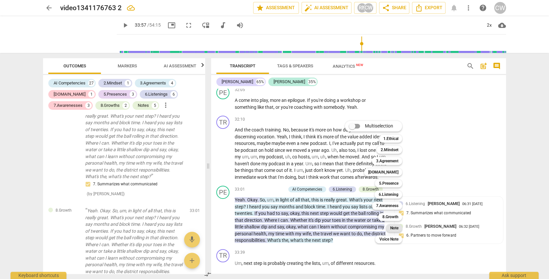
click at [398, 227] on b "Note" at bounding box center [394, 228] width 8 height 8
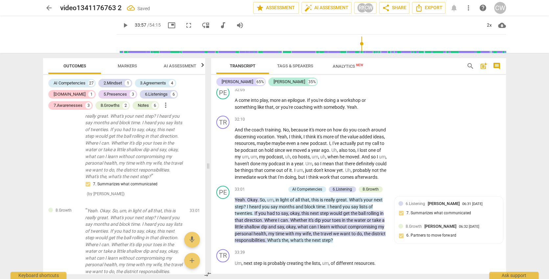
scroll to position [2716, 0]
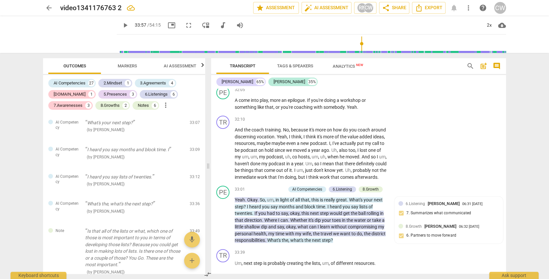
click at [339, 279] on p "Add competency" at bounding box center [347, 282] width 31 height 6
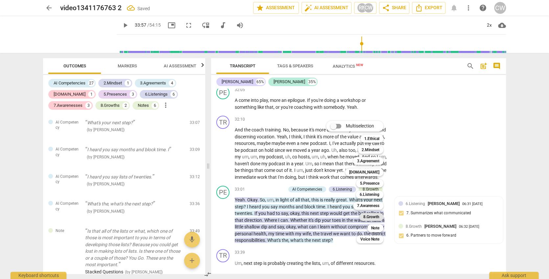
click at [370, 215] on b "8.Growth" at bounding box center [371, 217] width 16 height 8
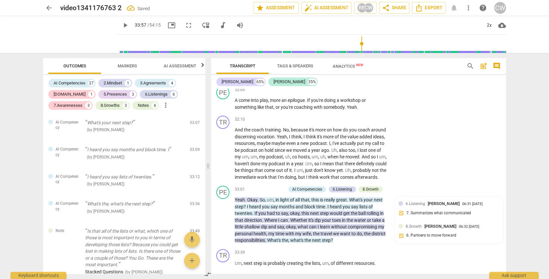
scroll to position [2773, 0]
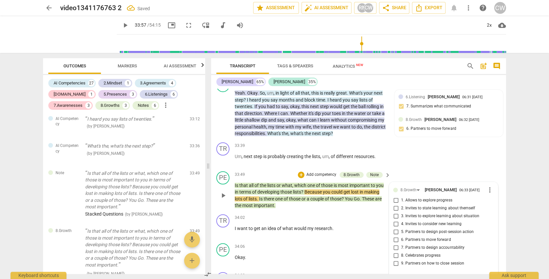
click at [437, 237] on span "6. Partners to move forward" at bounding box center [426, 240] width 50 height 6
click at [401, 236] on input "6. Partners to move forward" at bounding box center [395, 240] width 11 height 8
click at [412, 229] on span "5. Partners to design post-session action" at bounding box center [437, 232] width 72 height 6
click at [401, 228] on input "5. Partners to design post-session action" at bounding box center [395, 232] width 11 height 8
click at [396, 236] on input "6. Partners to move forward" at bounding box center [395, 240] width 11 height 8
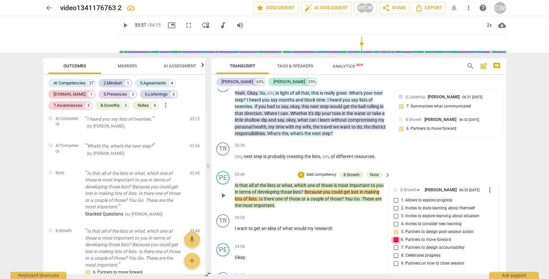
click at [396, 236] on input "6. Partners to move forward" at bounding box center [395, 240] width 11 height 8
click at [224, 228] on span "play_arrow" at bounding box center [223, 232] width 8 height 8
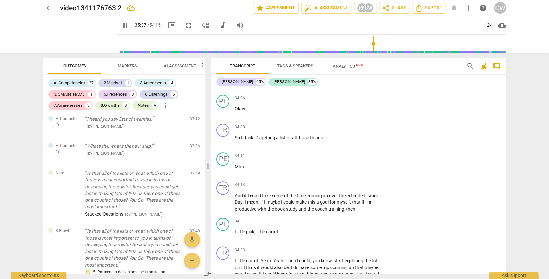
scroll to position [4364, 0]
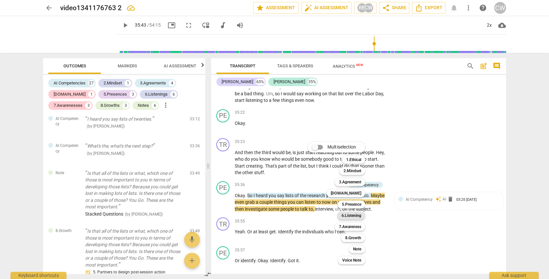
click at [358, 214] on b "6.Listening" at bounding box center [351, 216] width 20 height 8
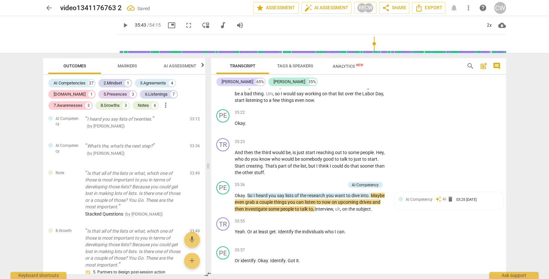
scroll to position [2867, 0]
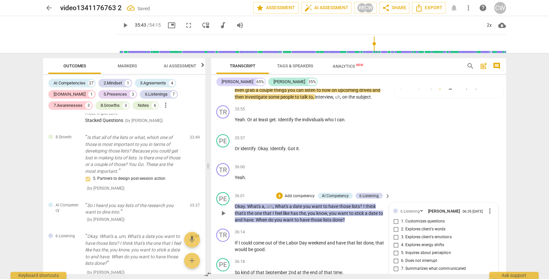
click at [409, 265] on span "7. Summarizes what communicated" at bounding box center [433, 268] width 64 height 6
click at [401, 264] on input "7. Summarizes what communicated" at bounding box center [395, 268] width 11 height 8
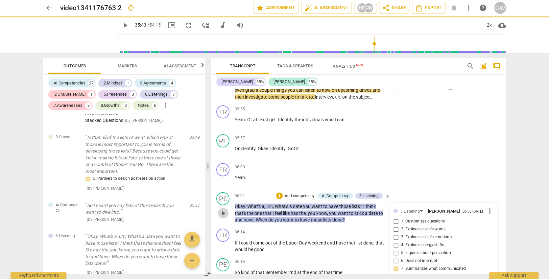
click at [227, 209] on span "play_arrow" at bounding box center [223, 213] width 8 height 8
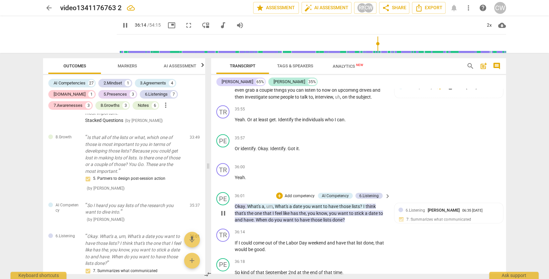
click at [227, 209] on span "pause" at bounding box center [223, 213] width 11 height 8
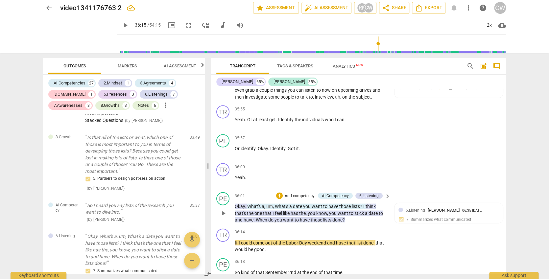
click at [302, 193] on p "Add competency" at bounding box center [299, 196] width 31 height 6
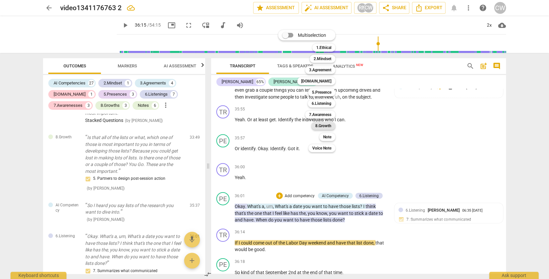
click at [328, 125] on b "8.Growth" at bounding box center [323, 126] width 16 height 8
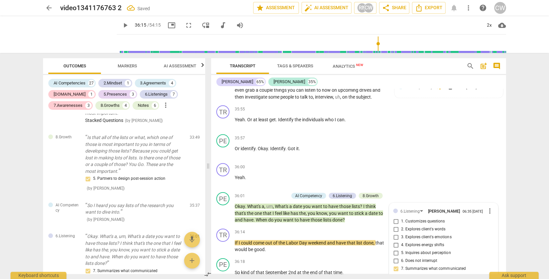
scroll to position [2927, 0]
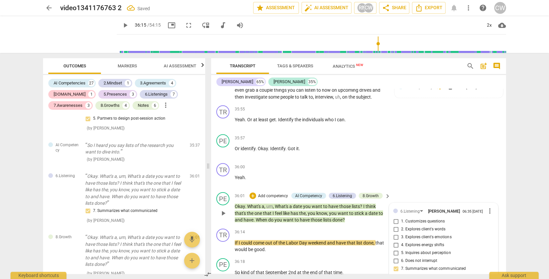
click at [221, 242] on span "play_arrow" at bounding box center [223, 246] width 8 height 8
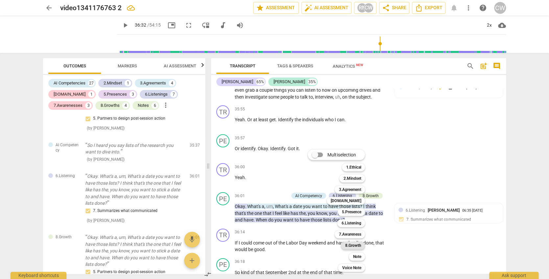
click at [360, 242] on b "8.Growth" at bounding box center [353, 245] width 16 height 8
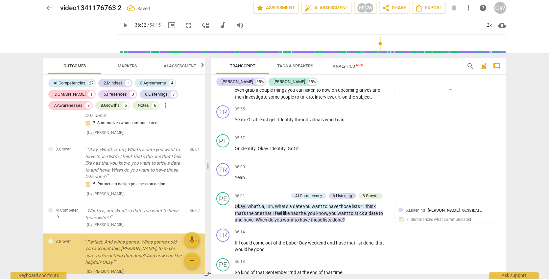
scroll to position [4614, 0]
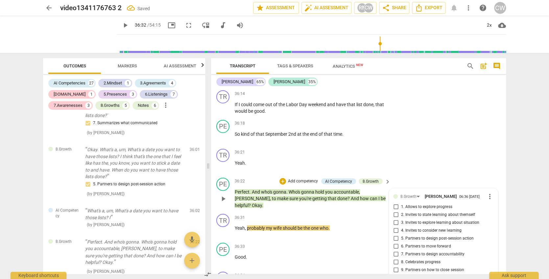
click at [428, 251] on span "7. Partners to design accountability" at bounding box center [432, 254] width 63 height 6
click at [401, 250] on input "7. Partners to design accountability" at bounding box center [395, 254] width 11 height 8
click at [225, 256] on span "play_arrow" at bounding box center [223, 260] width 8 height 8
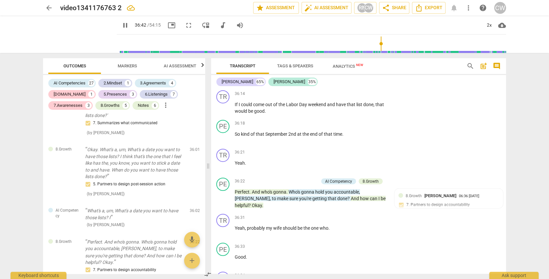
click at [468, 66] on span "search" at bounding box center [470, 66] width 8 height 8
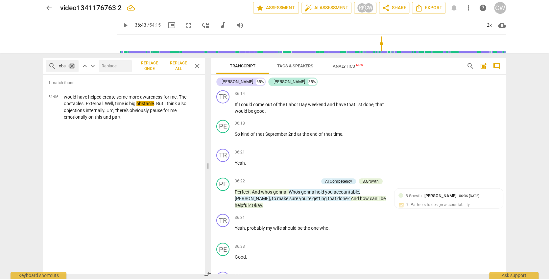
click at [72, 66] on span "close" at bounding box center [71, 66] width 7 height 7
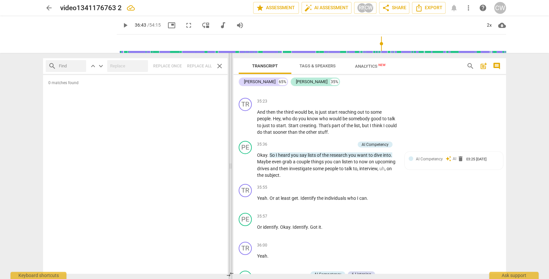
drag, startPoint x: 208, startPoint y: 167, endPoint x: 230, endPoint y: 73, distance: 96.6
click at [230, 73] on span at bounding box center [230, 166] width 4 height 226
click at [135, 25] on span "36:43" at bounding box center [140, 24] width 11 height 5
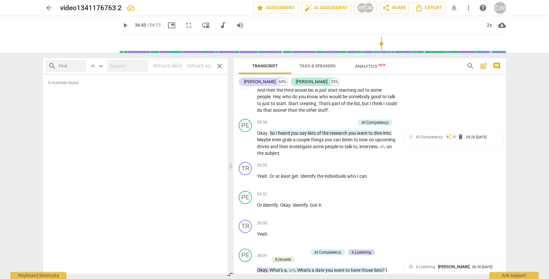
scroll to position [4701, 0]
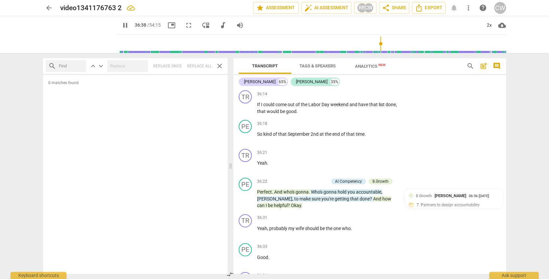
scroll to position [4839, 0]
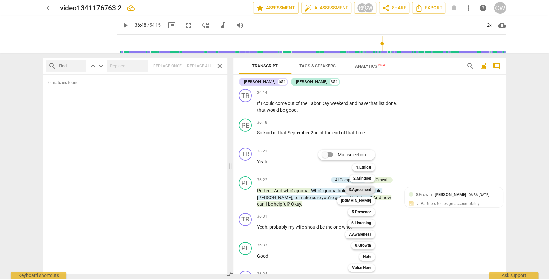
click at [354, 187] on b "3.Agreement" at bounding box center [360, 190] width 22 height 8
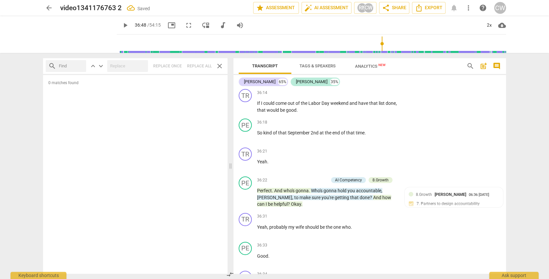
scroll to position [4942, 0]
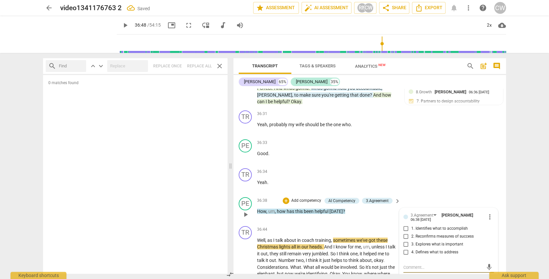
click at [488, 213] on span "more_vert" at bounding box center [490, 217] width 8 height 8
click at [490, 143] on li "Delete" at bounding box center [494, 143] width 23 height 12
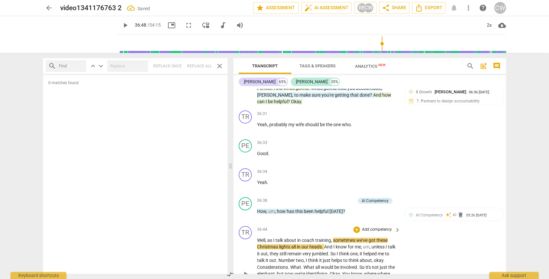
click at [373, 226] on div "+ Add competency" at bounding box center [372, 229] width 39 height 7
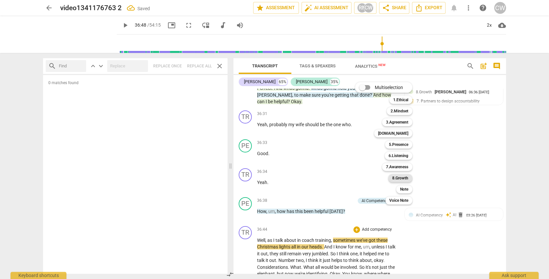
click at [401, 179] on b "8.Growth" at bounding box center [400, 178] width 16 height 8
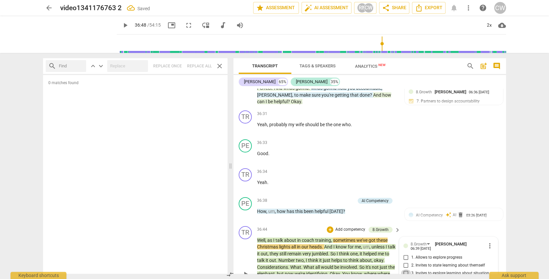
click at [409, 269] on input "3. Invites to explore learning about situation" at bounding box center [405, 273] width 11 height 8
click at [488, 242] on span "more_vert" at bounding box center [490, 246] width 8 height 8
click at [493, 170] on li "Delete" at bounding box center [494, 172] width 23 height 12
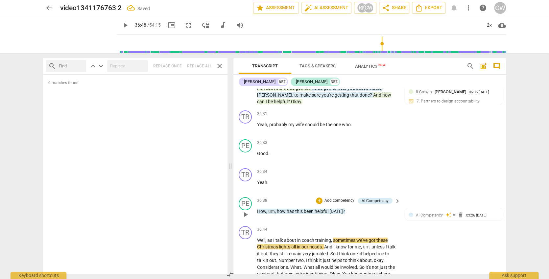
click at [340, 198] on p "Add competency" at bounding box center [339, 201] width 31 height 6
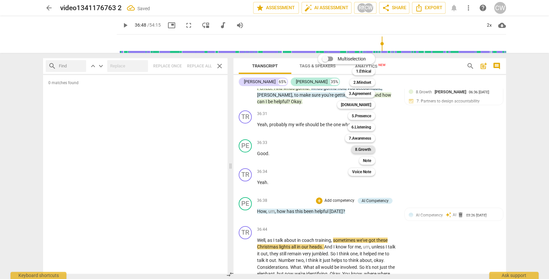
click at [361, 147] on b "8.Growth" at bounding box center [363, 150] width 16 height 8
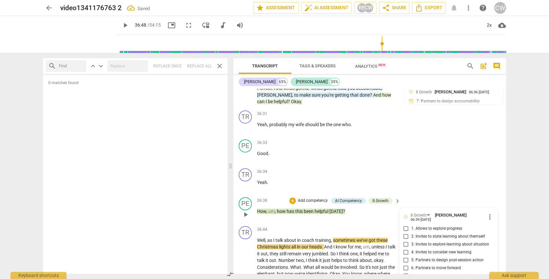
click at [445, 241] on span "3. Invites to explore learning about situation" at bounding box center [450, 244] width 78 height 6
click at [411, 240] on input "3. Invites to explore learning about situation" at bounding box center [405, 244] width 11 height 8
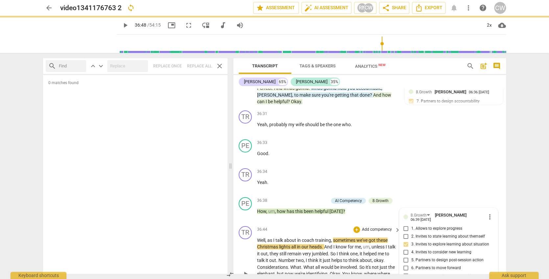
click at [234, 223] on div "TR play_arrow pause 36:44 + Add competency keyboard_arrow_right Well , as I tal…" at bounding box center [369, 268] width 272 height 90
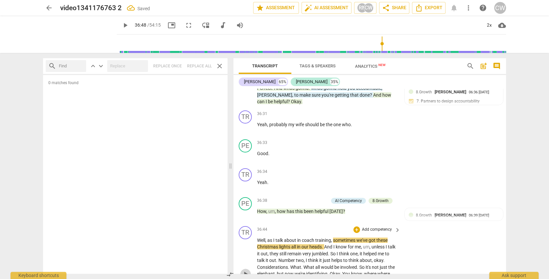
click at [247, 270] on span "play_arrow" at bounding box center [245, 274] width 8 height 8
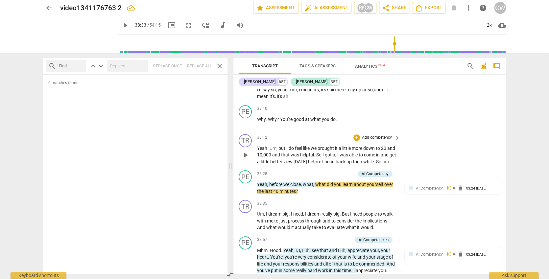
scroll to position [5218, 0]
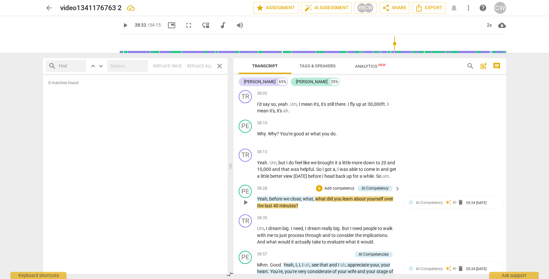
click at [343, 186] on p "Add competency" at bounding box center [339, 189] width 31 height 6
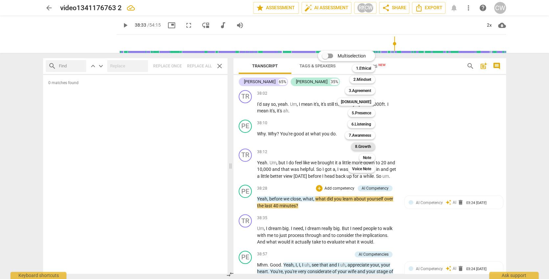
click at [372, 147] on div "8.Growth" at bounding box center [363, 147] width 24 height 8
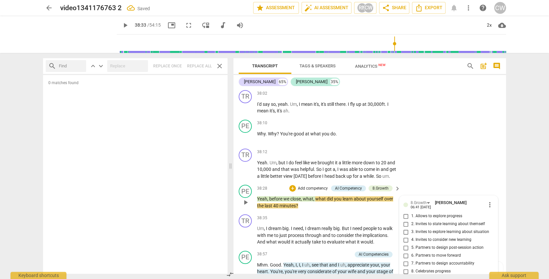
click at [430, 221] on span "2. Invites to state learning about themself" at bounding box center [448, 224] width 74 height 6
click at [411, 220] on input "2. Invites to state learning about themself" at bounding box center [405, 224] width 11 height 8
click at [245, 231] on span "play_arrow" at bounding box center [245, 235] width 8 height 8
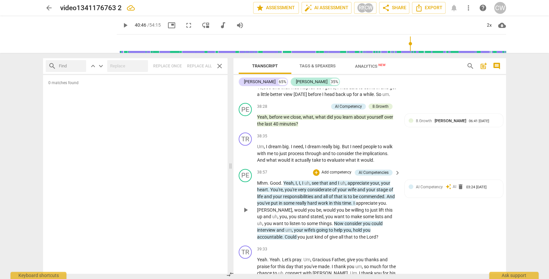
scroll to position [5298, 0]
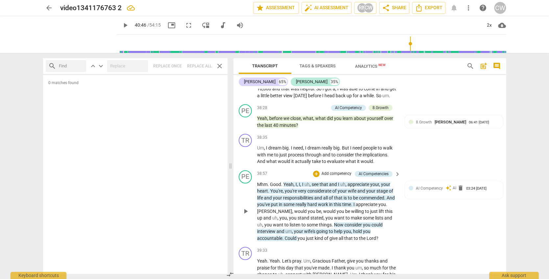
click at [337, 171] on p "Add competency" at bounding box center [336, 174] width 31 height 6
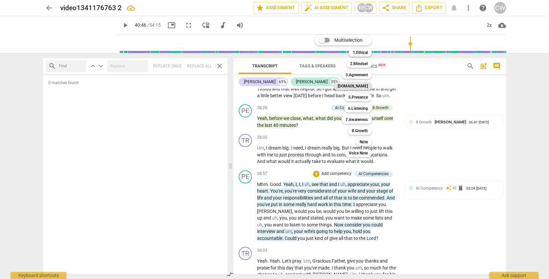
click at [359, 82] on b "[DOMAIN_NAME]" at bounding box center [352, 86] width 30 height 8
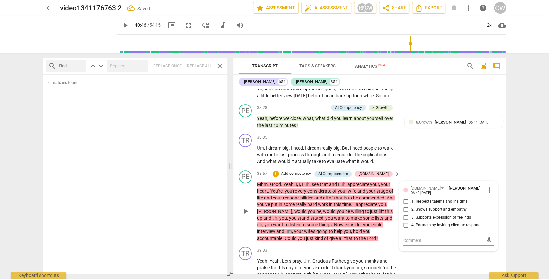
click at [432, 207] on span "2. Shows support and empathy" at bounding box center [439, 210] width 56 height 6
click at [411, 206] on input "2. Shows support and empathy" at bounding box center [405, 210] width 11 height 8
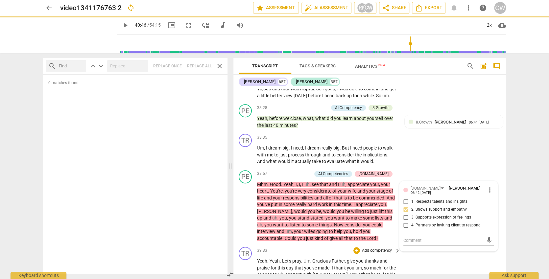
click at [294, 247] on div "39:33 + Add competency keyboard_arrow_right" at bounding box center [329, 250] width 144 height 7
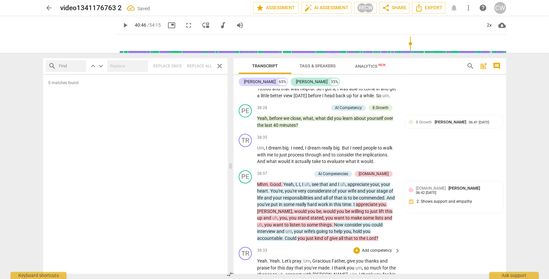
click at [293, 247] on div "39:33 + Add competency keyboard_arrow_right" at bounding box center [329, 250] width 144 height 7
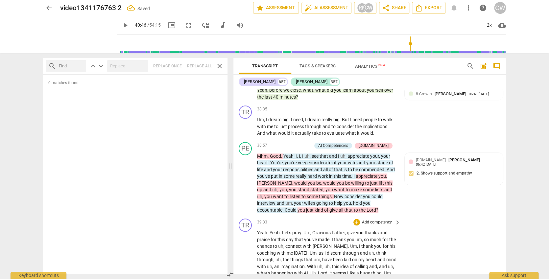
scroll to position [5357, 0]
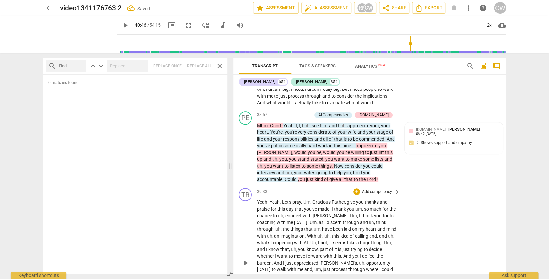
click at [245, 259] on span "play_arrow" at bounding box center [245, 263] width 8 height 8
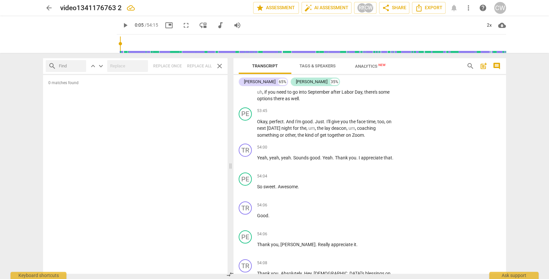
scroll to position [43, 0]
